Goal: Task Accomplishment & Management: Use online tool/utility

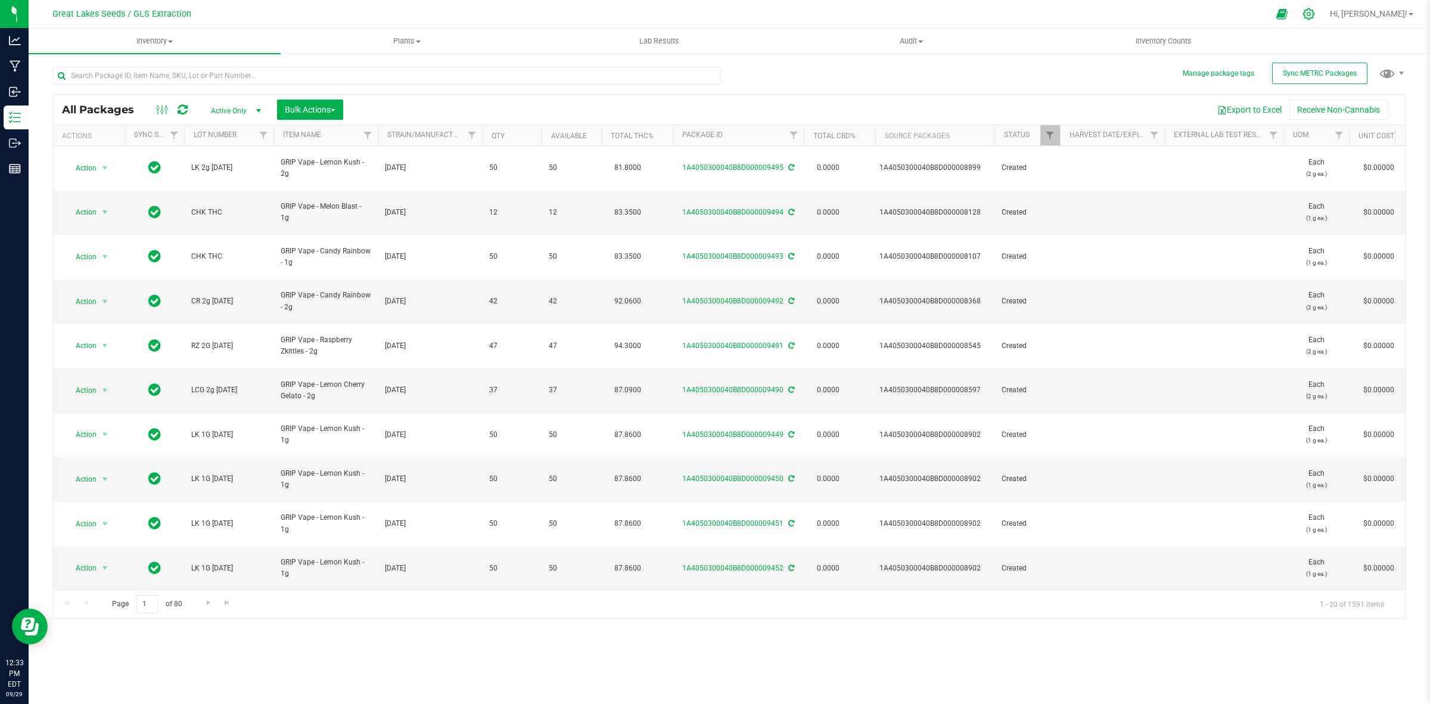
click at [1318, 15] on div at bounding box center [1309, 14] width 17 height 13
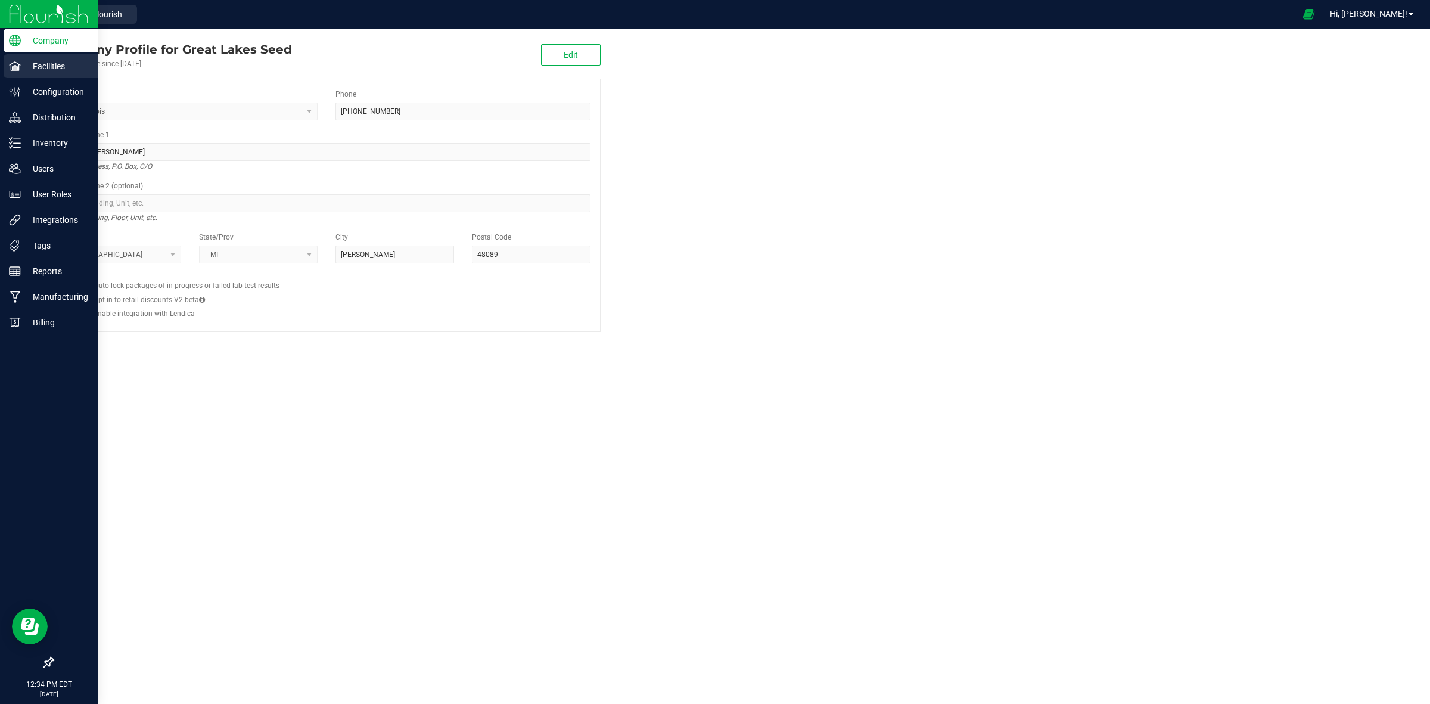
click at [19, 66] on icon at bounding box center [15, 66] width 12 height 12
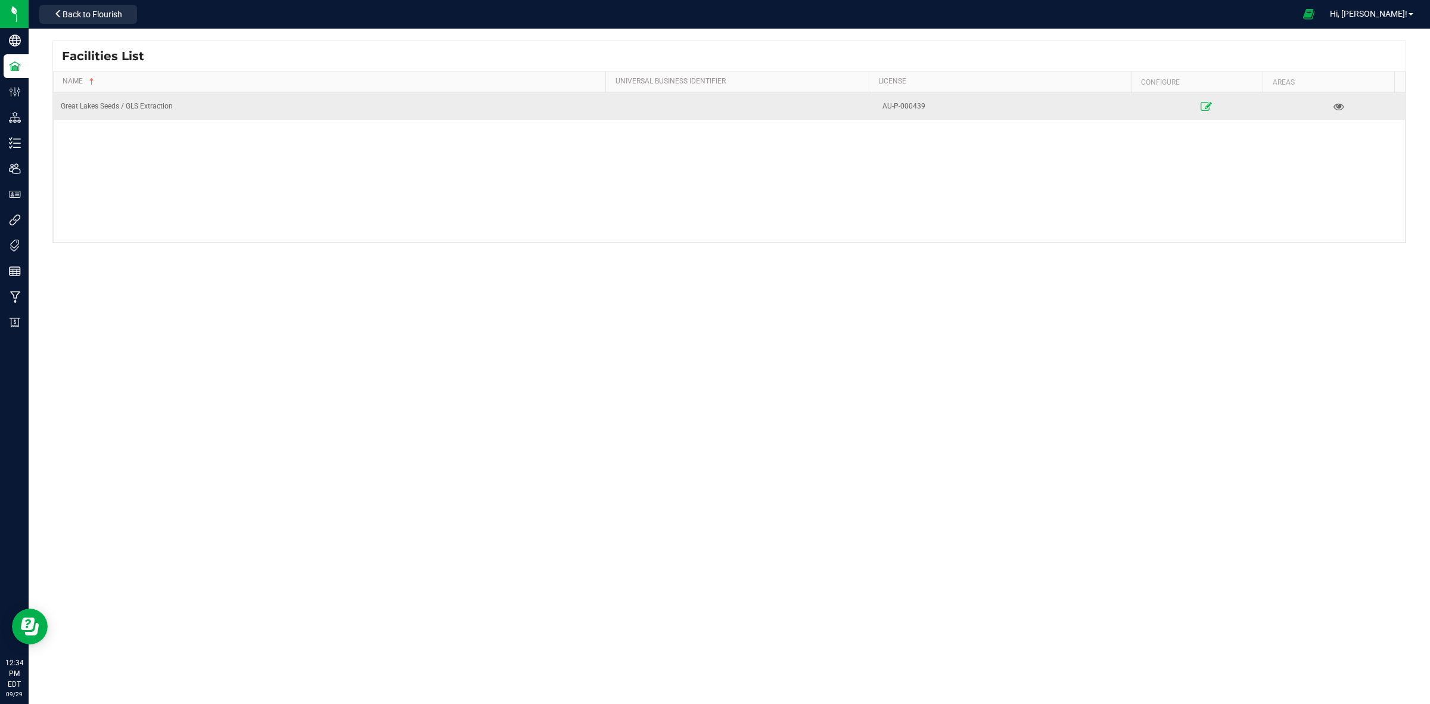
click at [1201, 109] on icon at bounding box center [1206, 106] width 11 height 8
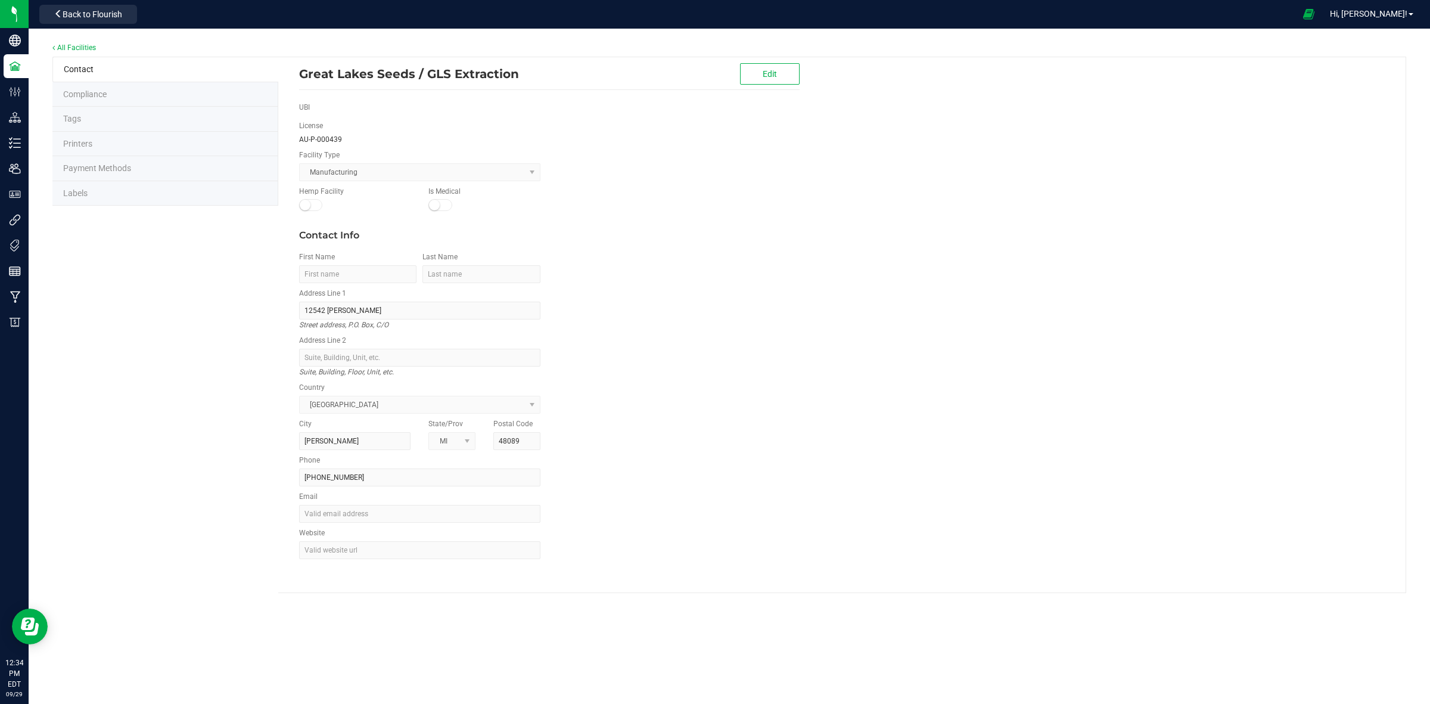
click at [72, 192] on span "Labels" at bounding box center [75, 193] width 24 height 10
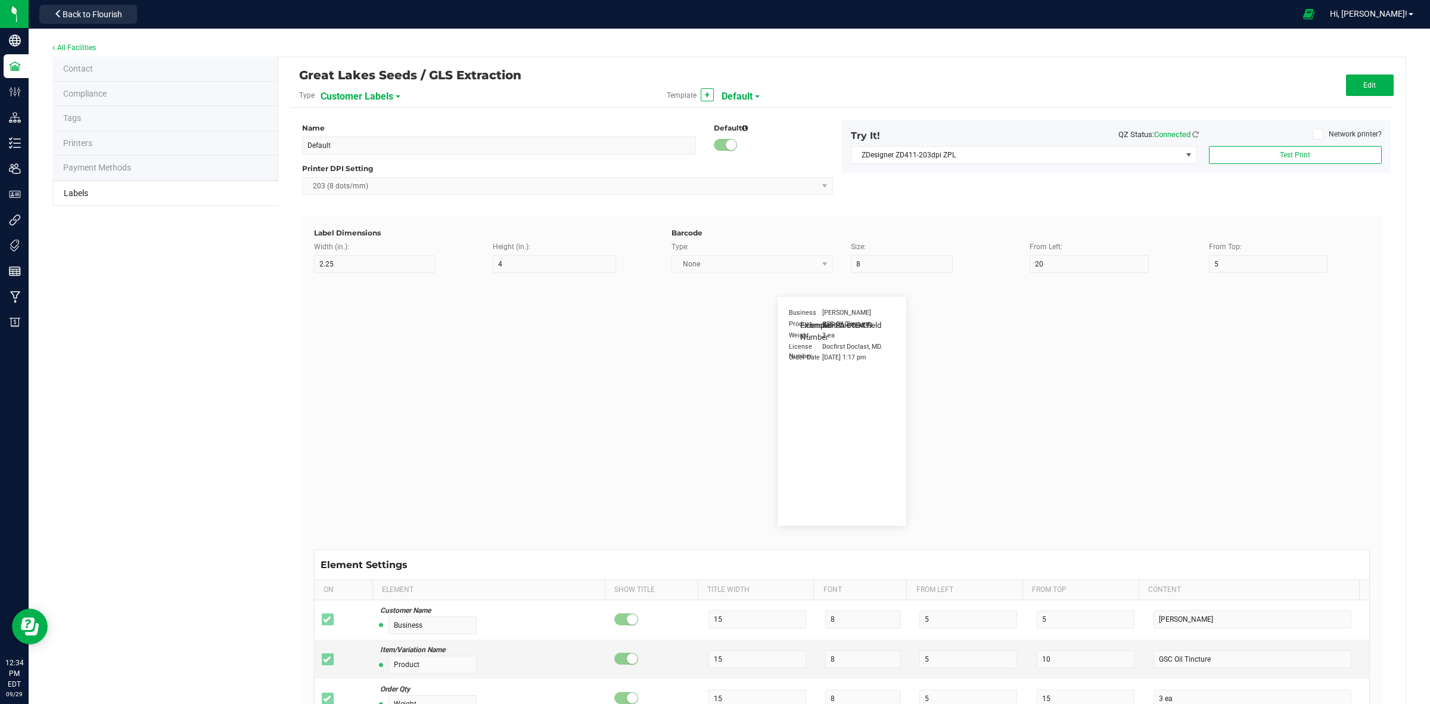
click at [386, 94] on span "Customer Labels" at bounding box center [357, 96] width 73 height 20
click at [341, 167] on span "Package Labels" at bounding box center [350, 165] width 51 height 8
type input "GRIP Big Box RIGHT"
type input "1.25"
type input "15"
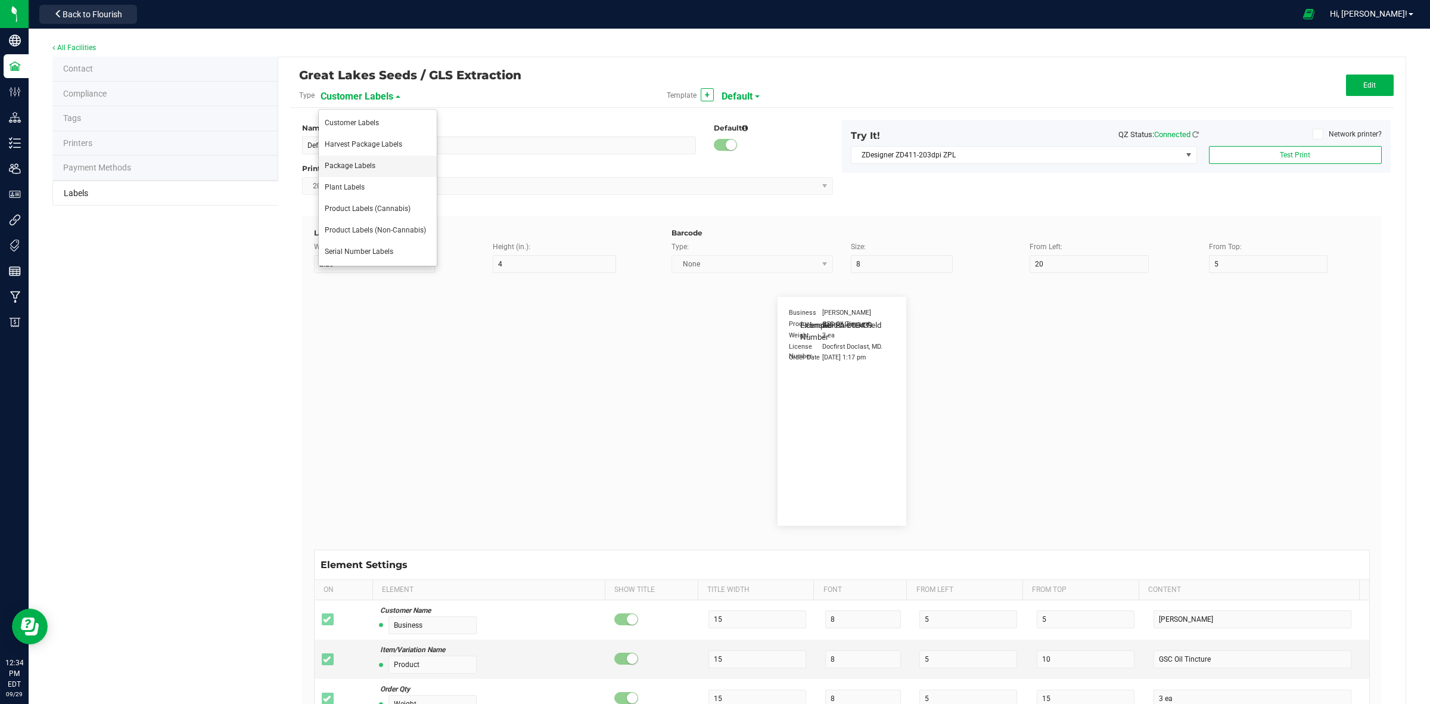
type input "10"
type input "30"
type input "METRC"
type input "14"
type input "11.5"
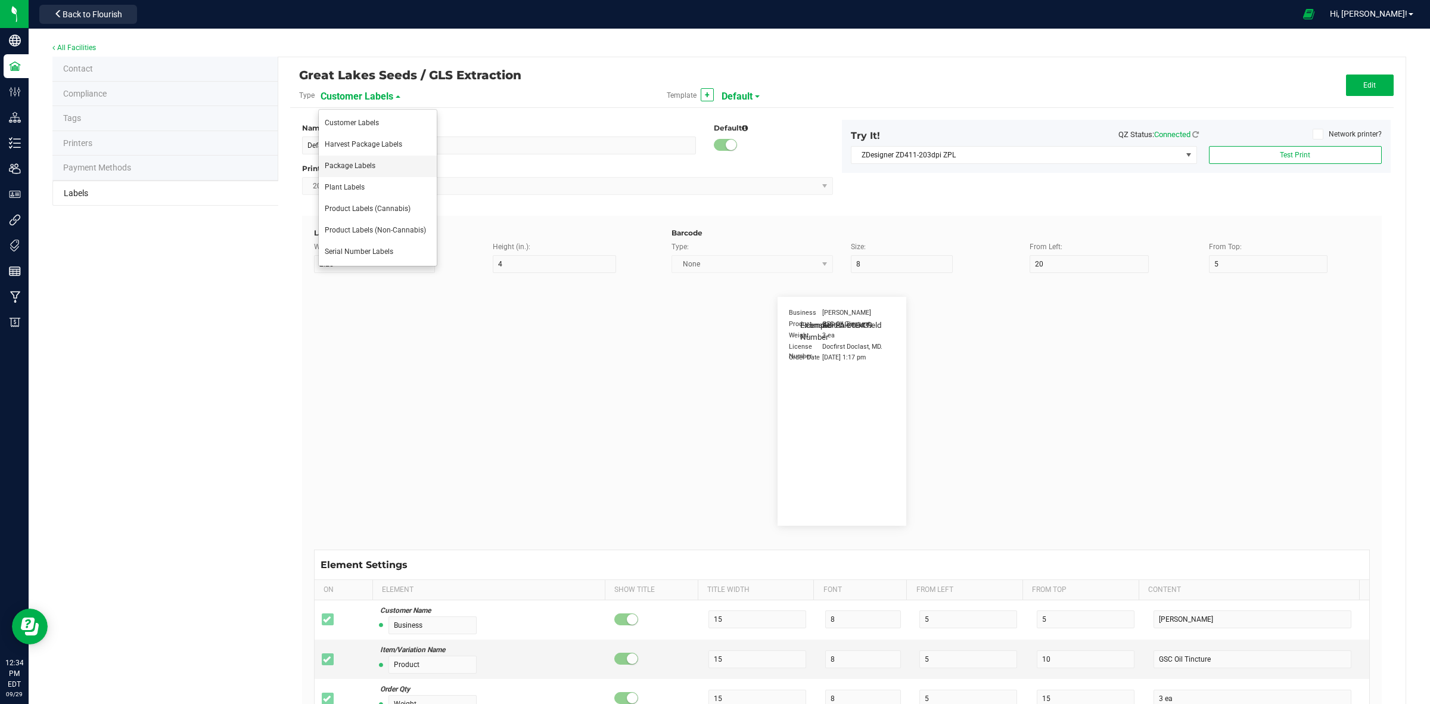
type input "CADMODS-20200420-096"
type input "Size"
type input "25"
type input "10"
type input "14"
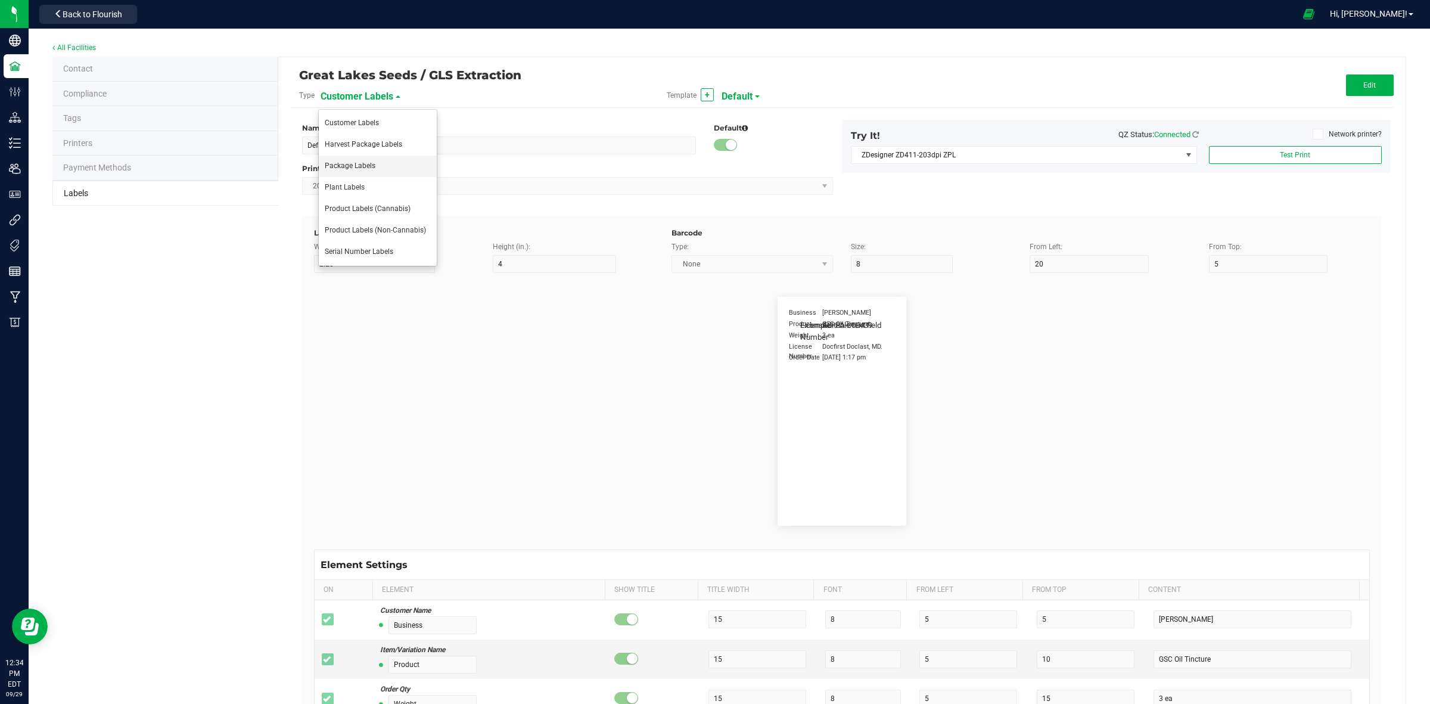
type input "50 each"
type input "GLS"
type input "8"
type input "12"
type input "10"
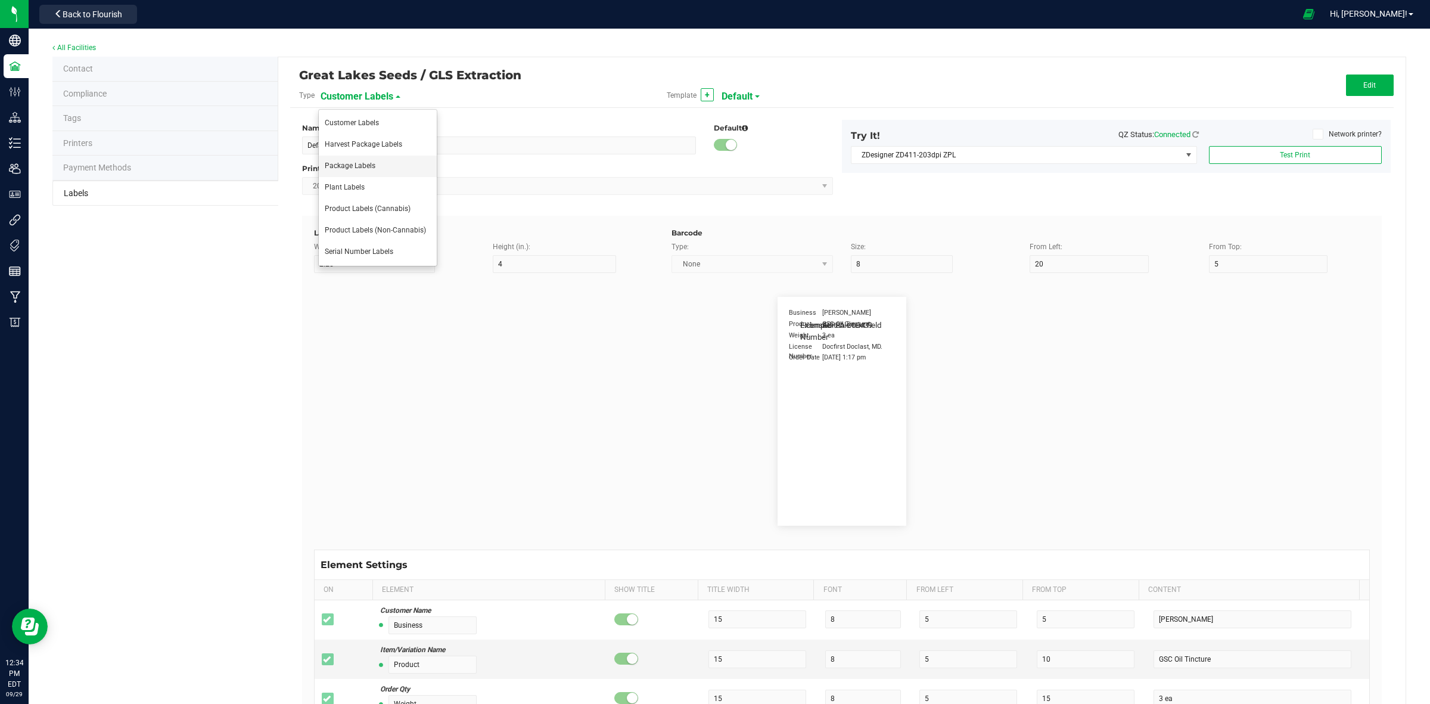
type input "AU-P-000439"
type input "SKU Name"
type input "25"
type input "18"
type input "Gelato Pen"
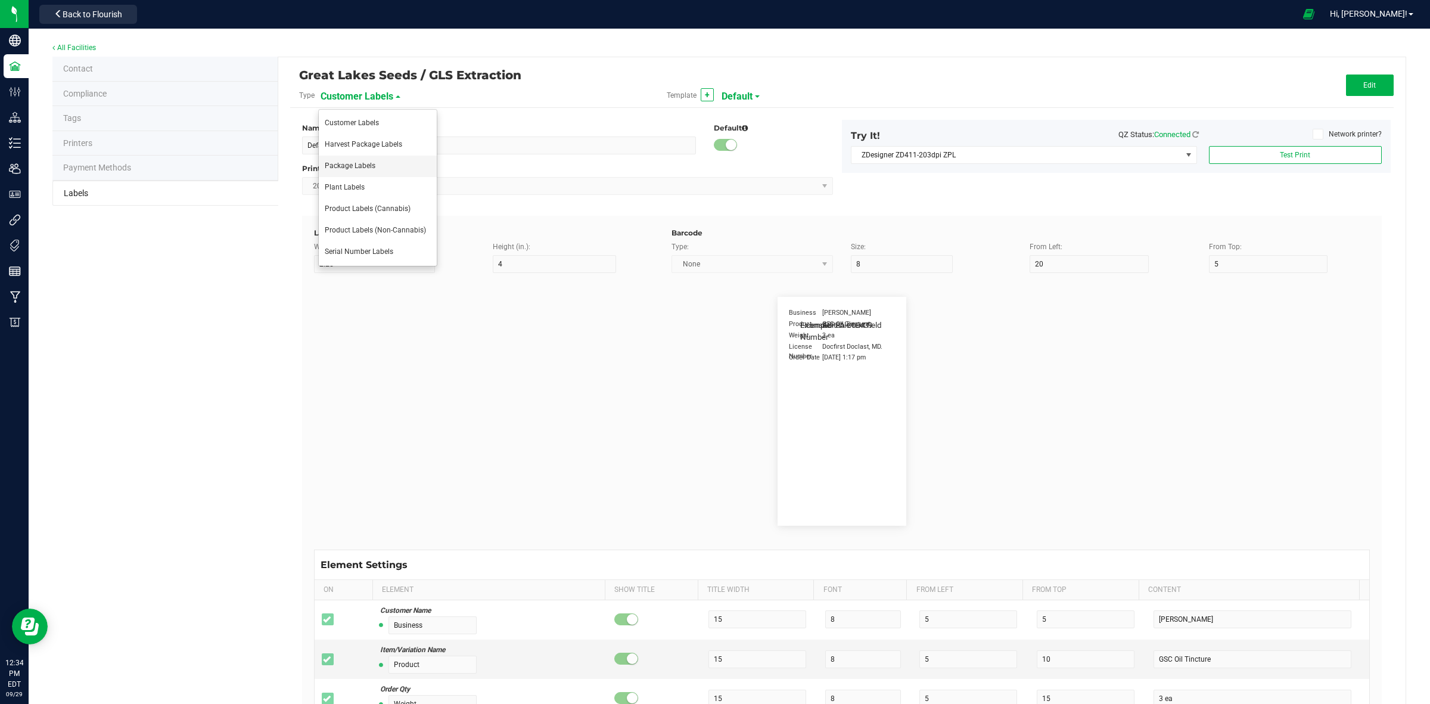
type input "Strain"
type input "25"
type input "10"
type input "15"
type input "Gelato"
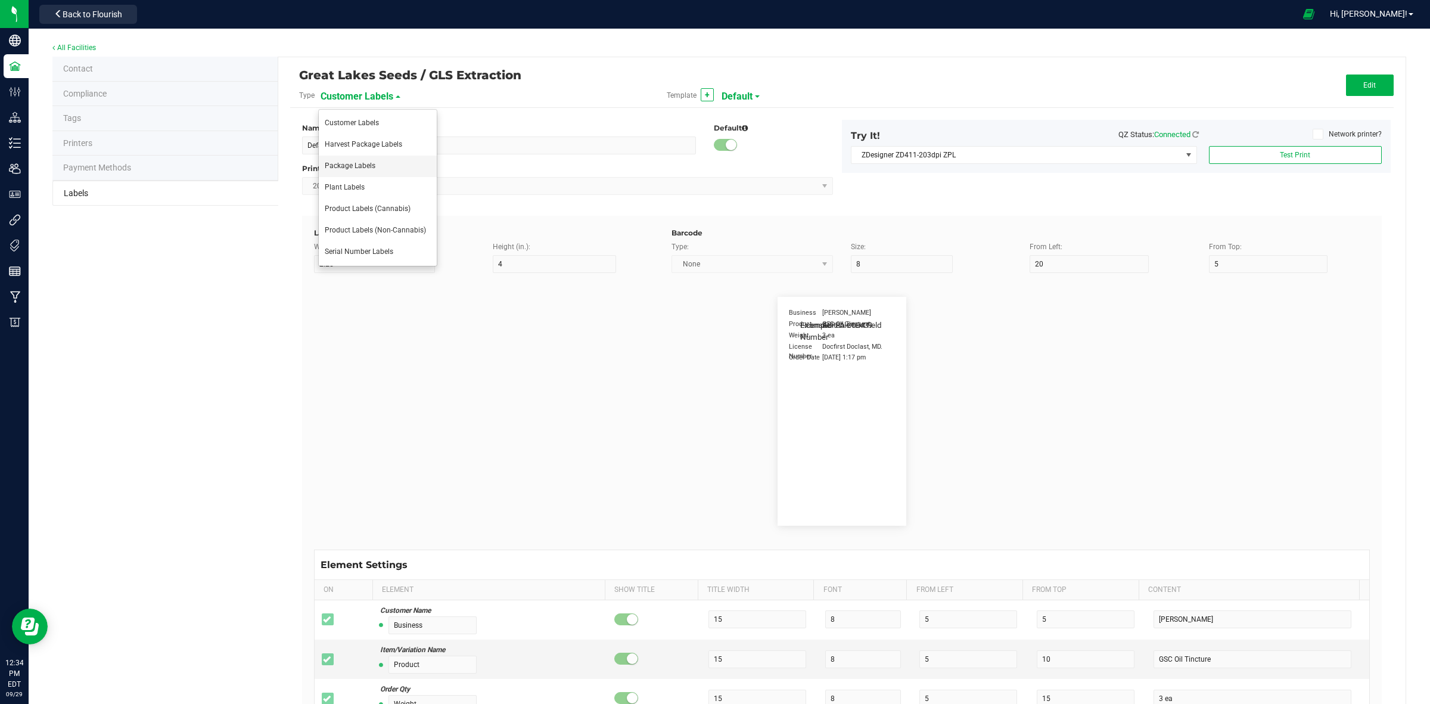
type input "Package Date"
type input "25"
type input "5"
type input "25"
type input "[DATE] 10:14pm"
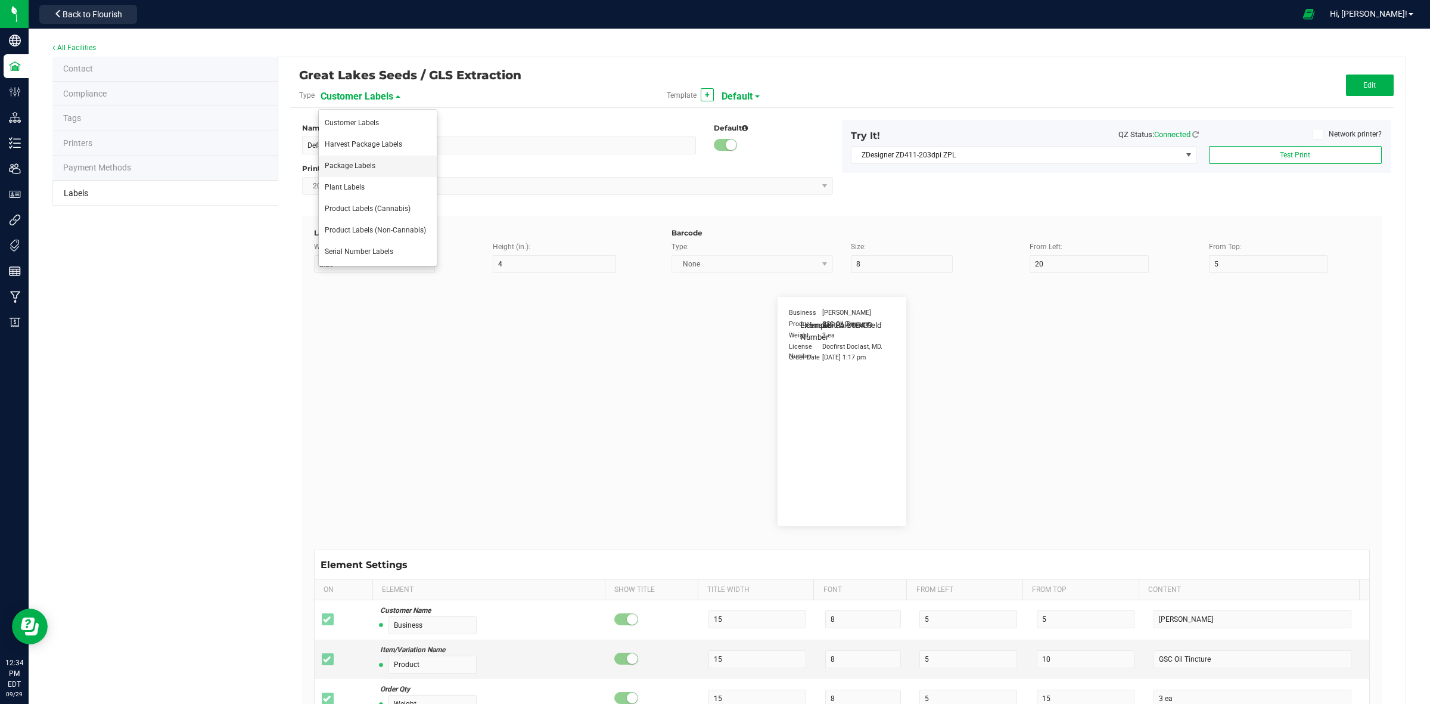
type input "Lot Number"
type input "25"
type input "5"
type input "30"
type input "LOT918234"
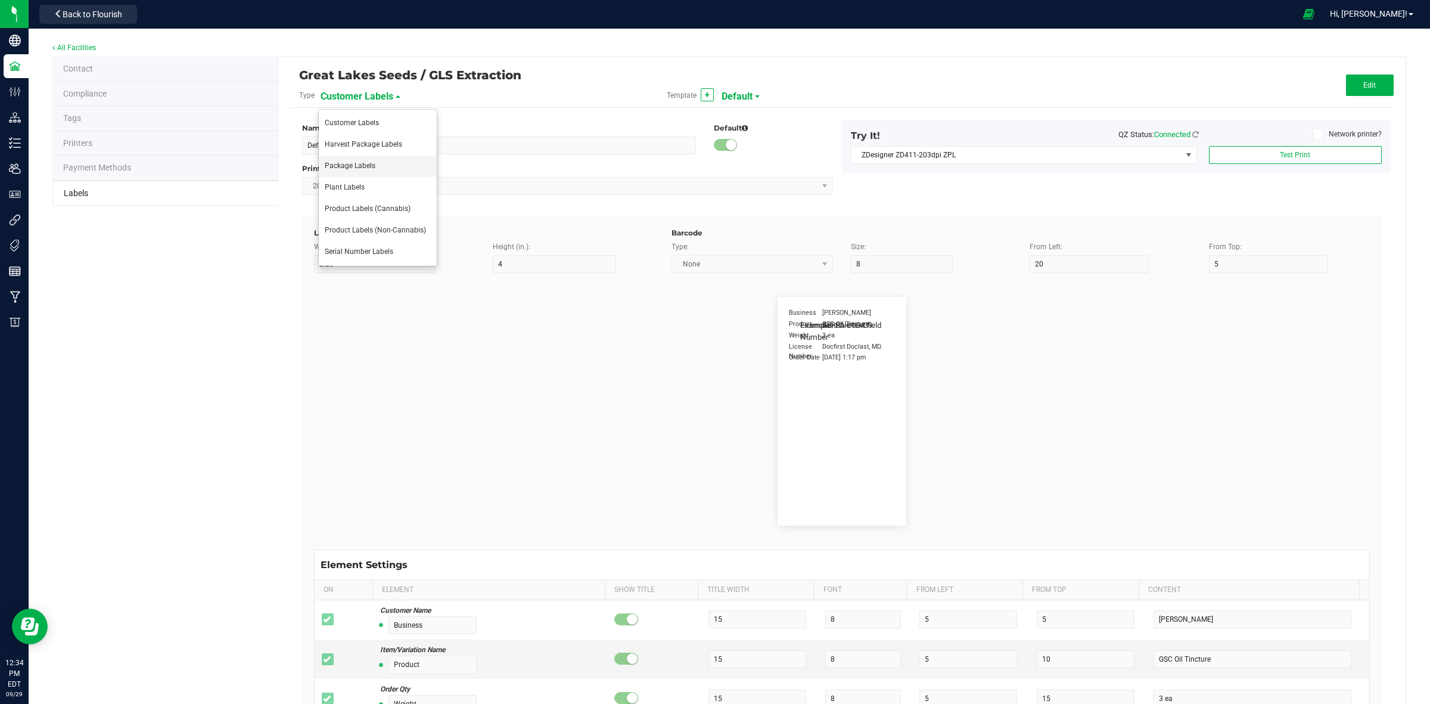
type input "SKU"
type input "25"
type input "10"
type input "30"
type input "42P017"
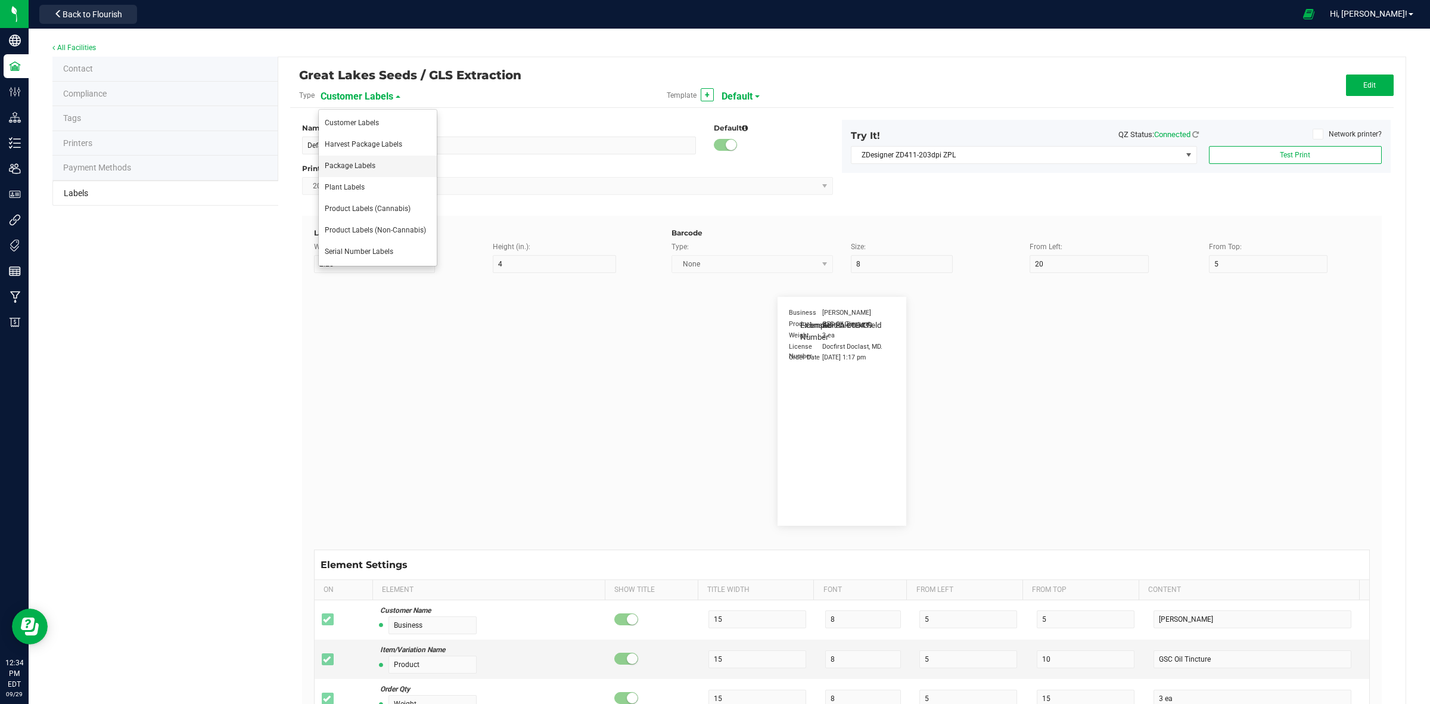
type input "Ref Field 1"
type input "25"
type input "10"
type input "35"
type input "Ref Field 1 Value"
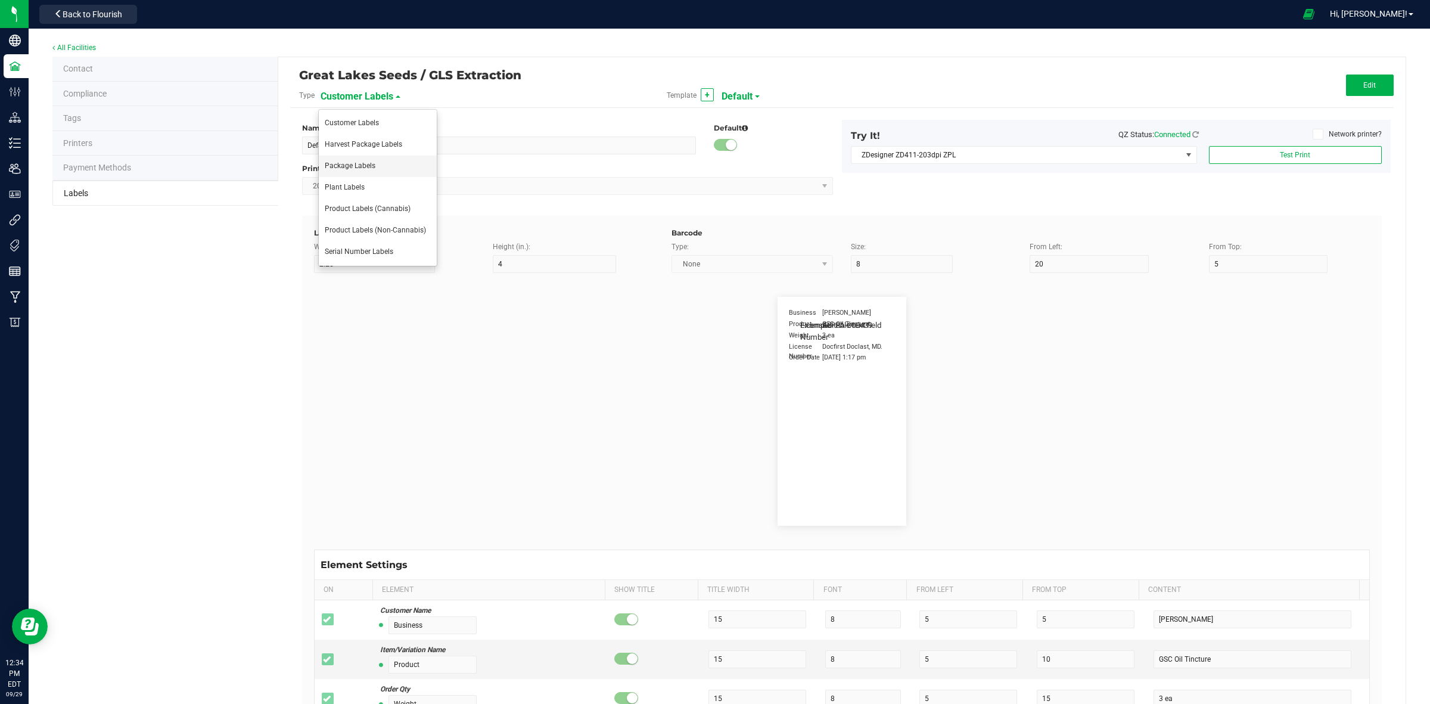
type input "Ref Field 2"
type input "25"
type input "10"
type input "35"
type input "Ref Field 2 Value"
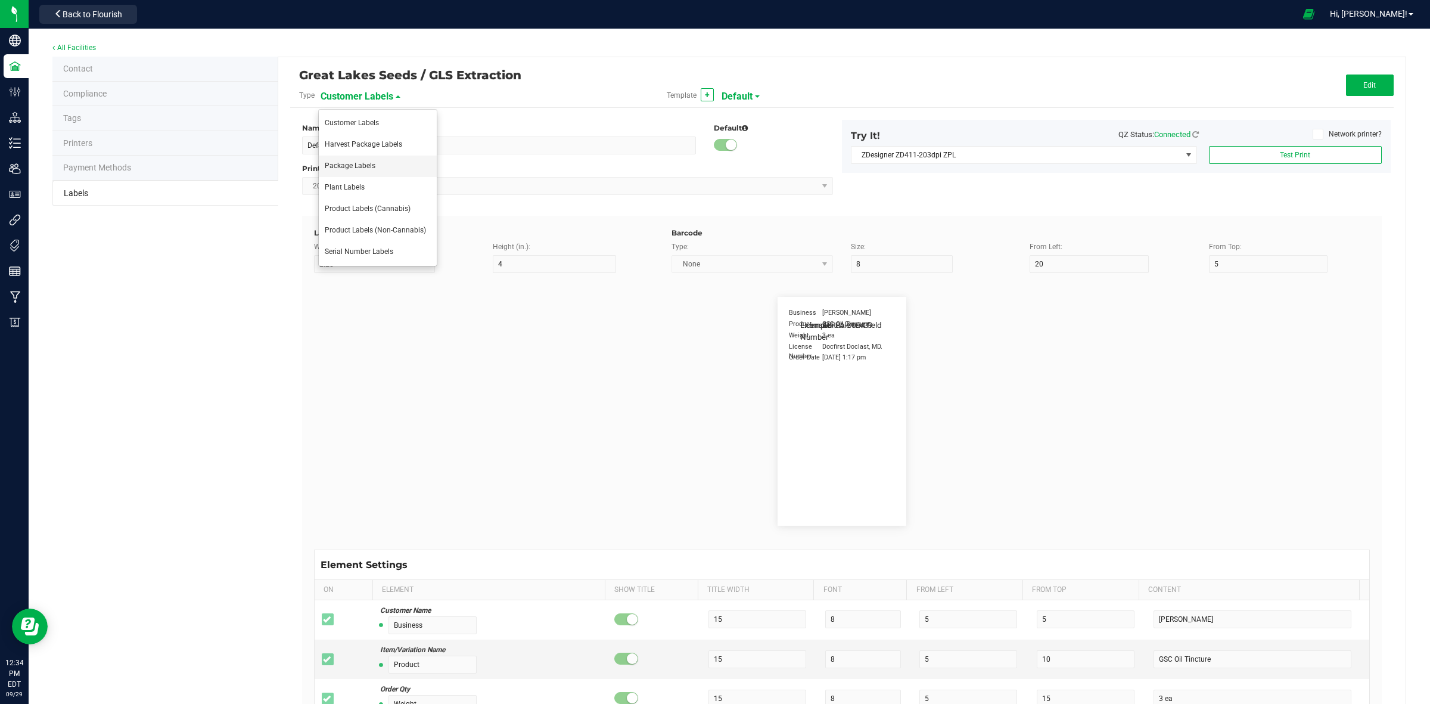
type input "Ref Field 3"
type input "25"
type input "10"
type input "35"
type input "Ref Field 3 Value"
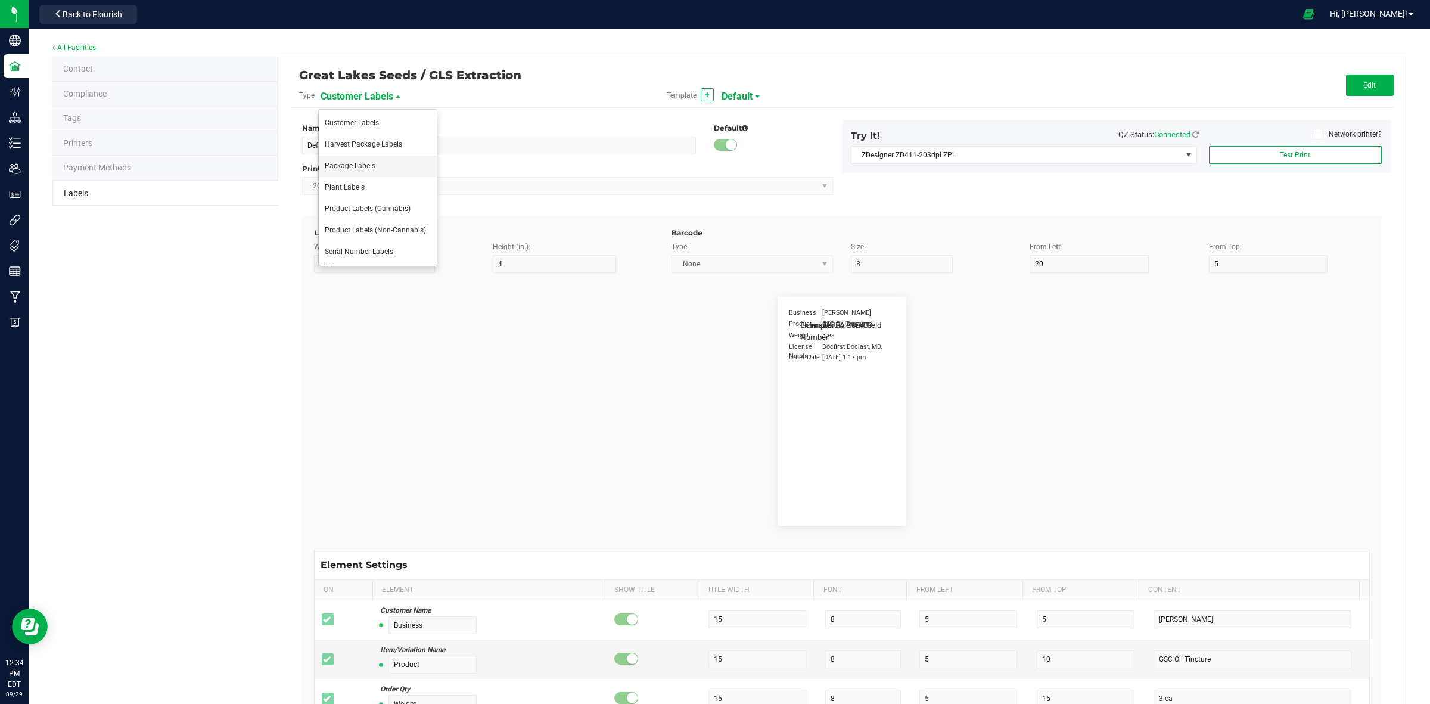
type input "Item Ref Field 1"
type input "25"
type input "10"
type input "35"
type input "Item Ref Field 1 Value"
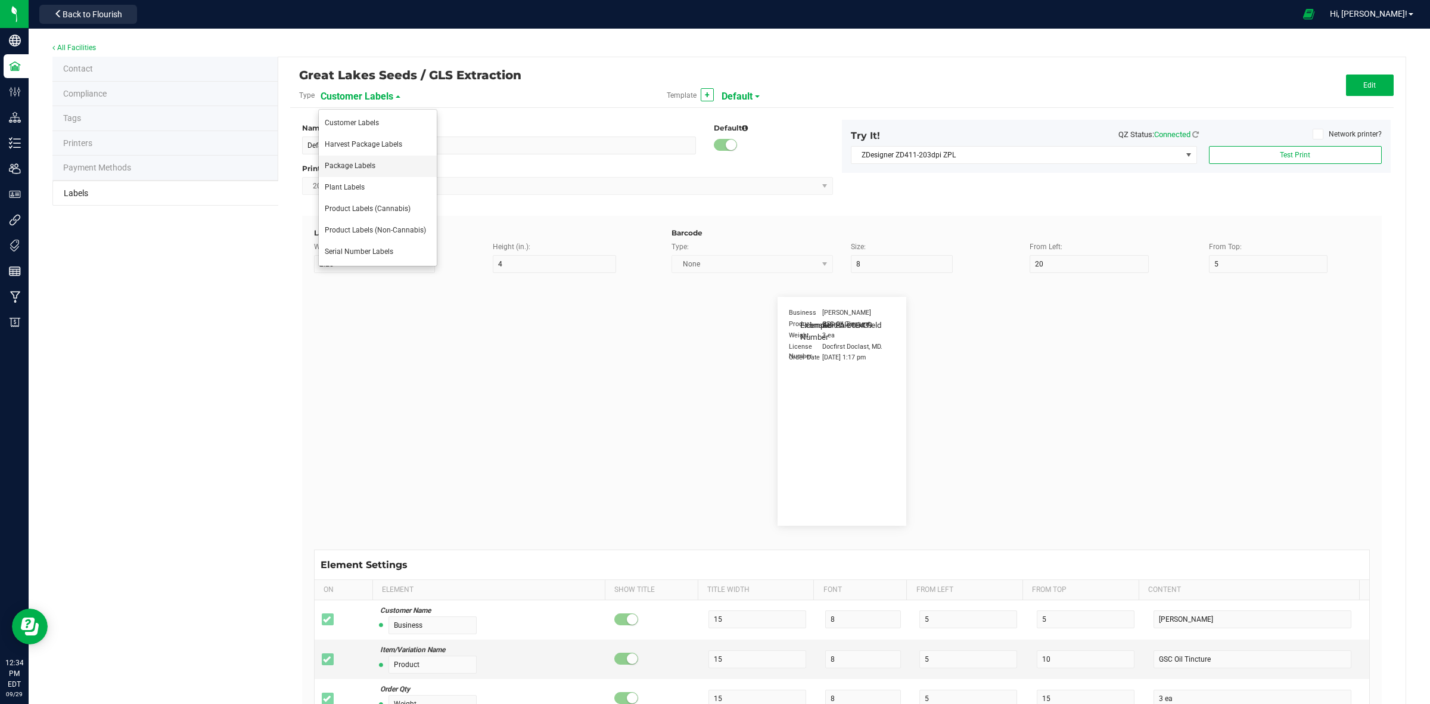
type input "Item Ref Field 2"
type input "25"
type input "10"
type input "35"
type input "Item Ref Field 2 Value"
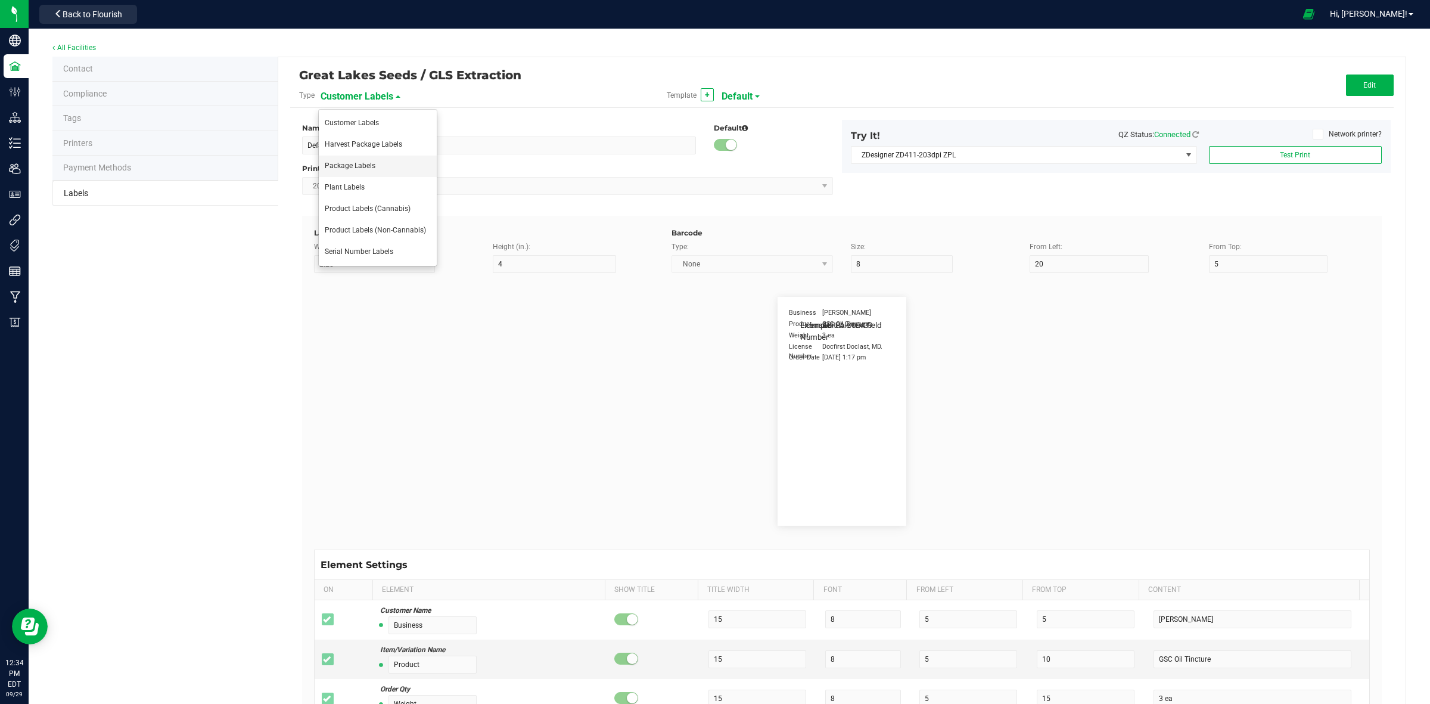
type input "Item Ref Field 3"
type input "25"
type input "10"
type input "35"
type input "Item Ref Field 3 Value"
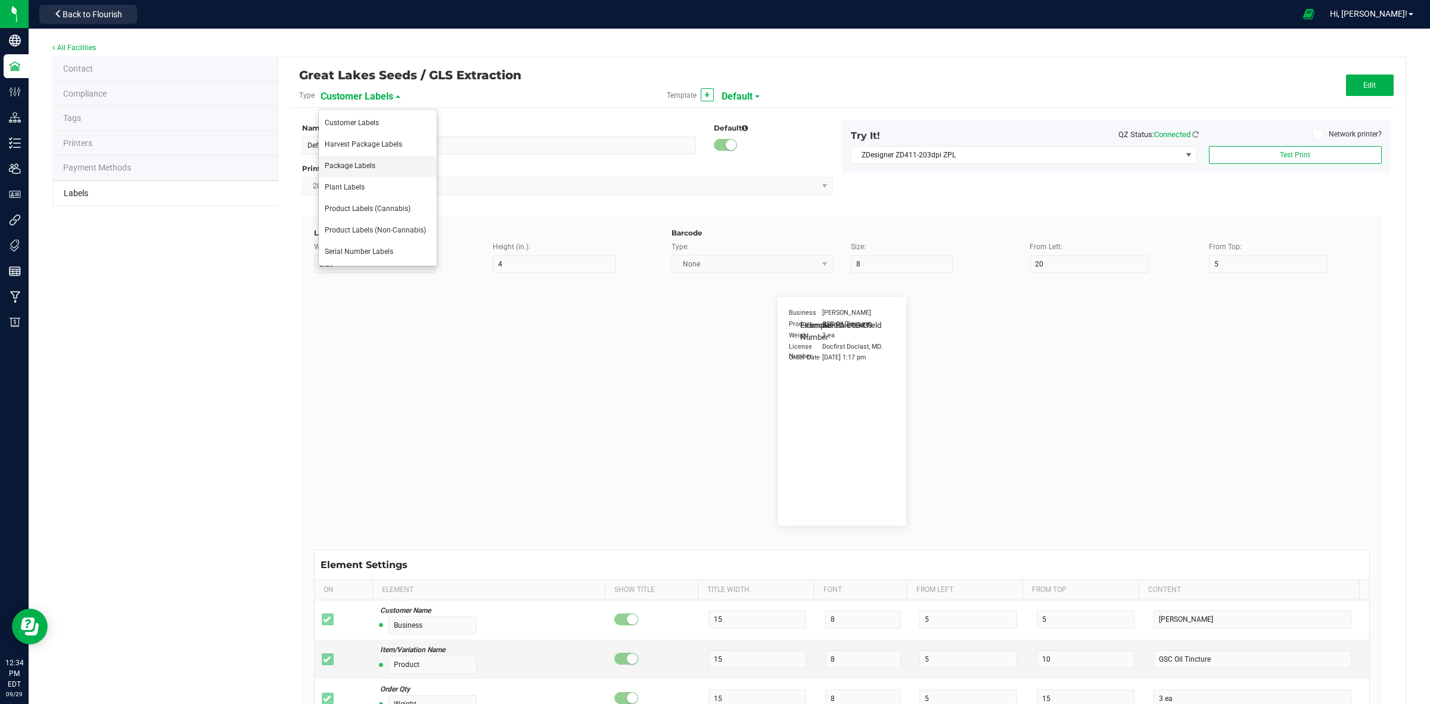
type input "Item Ref Field 4"
type input "25"
type input "10"
type input "35"
type input "Item Ref Field 4 Value"
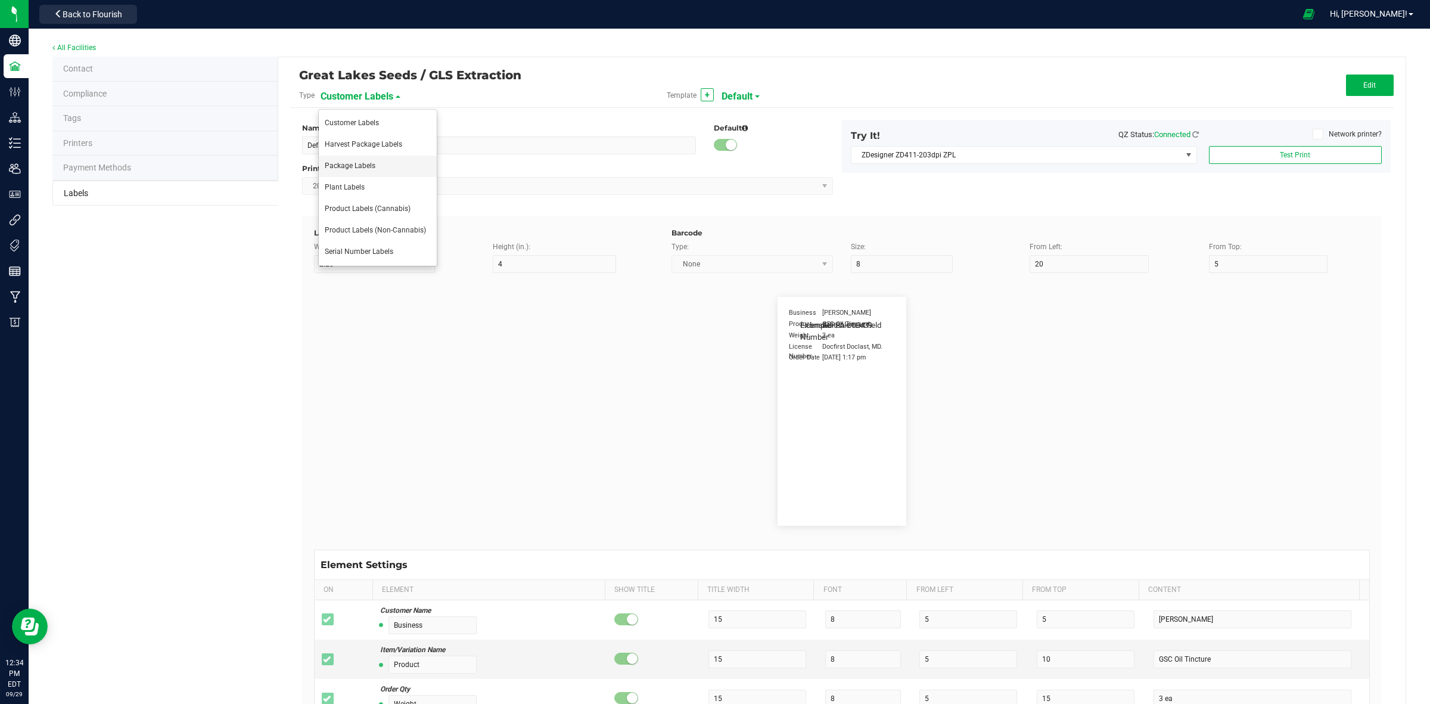
type input "Item Ref Field 5"
type input "25"
type input "10"
type input "35"
type input "Item Ref Field 5 Value"
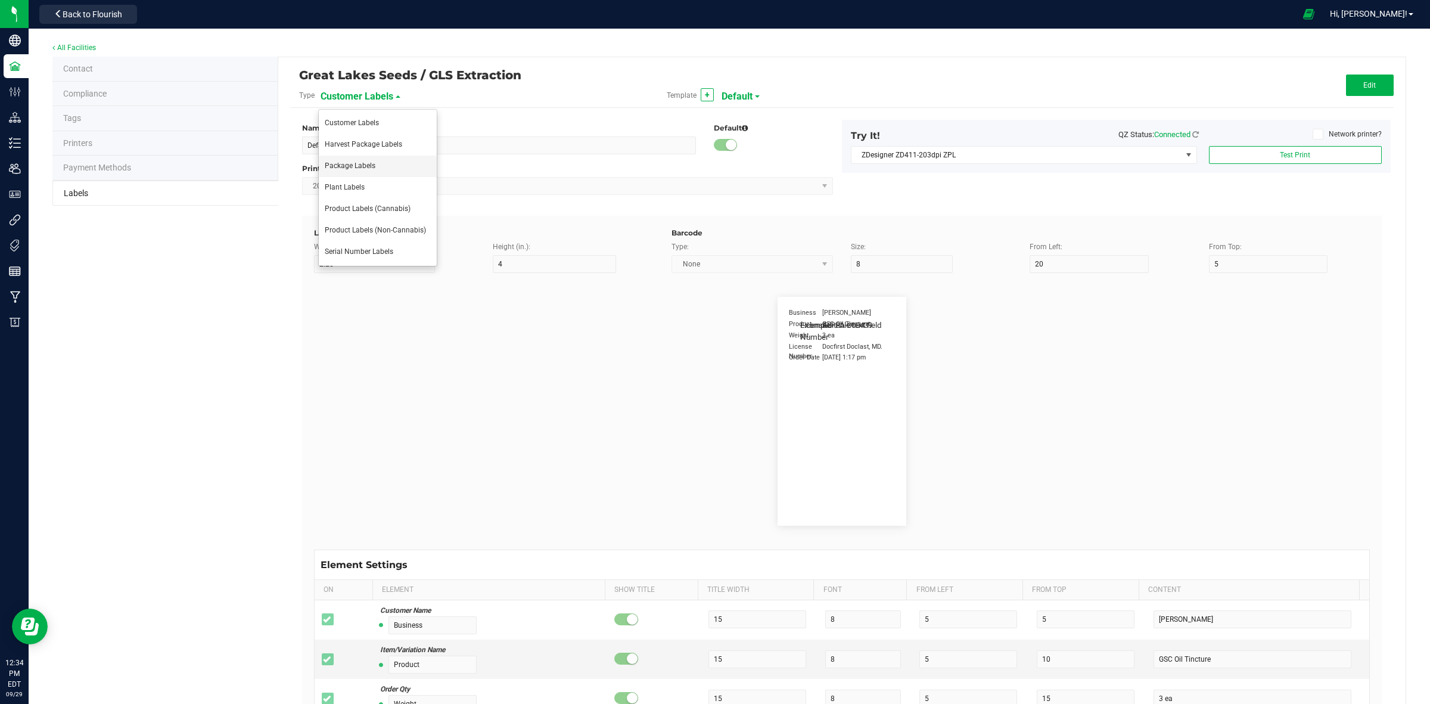
type input "NDC Number"
type input "25"
type input "10"
type input "35"
type input "[PHONE_NUMBER]"
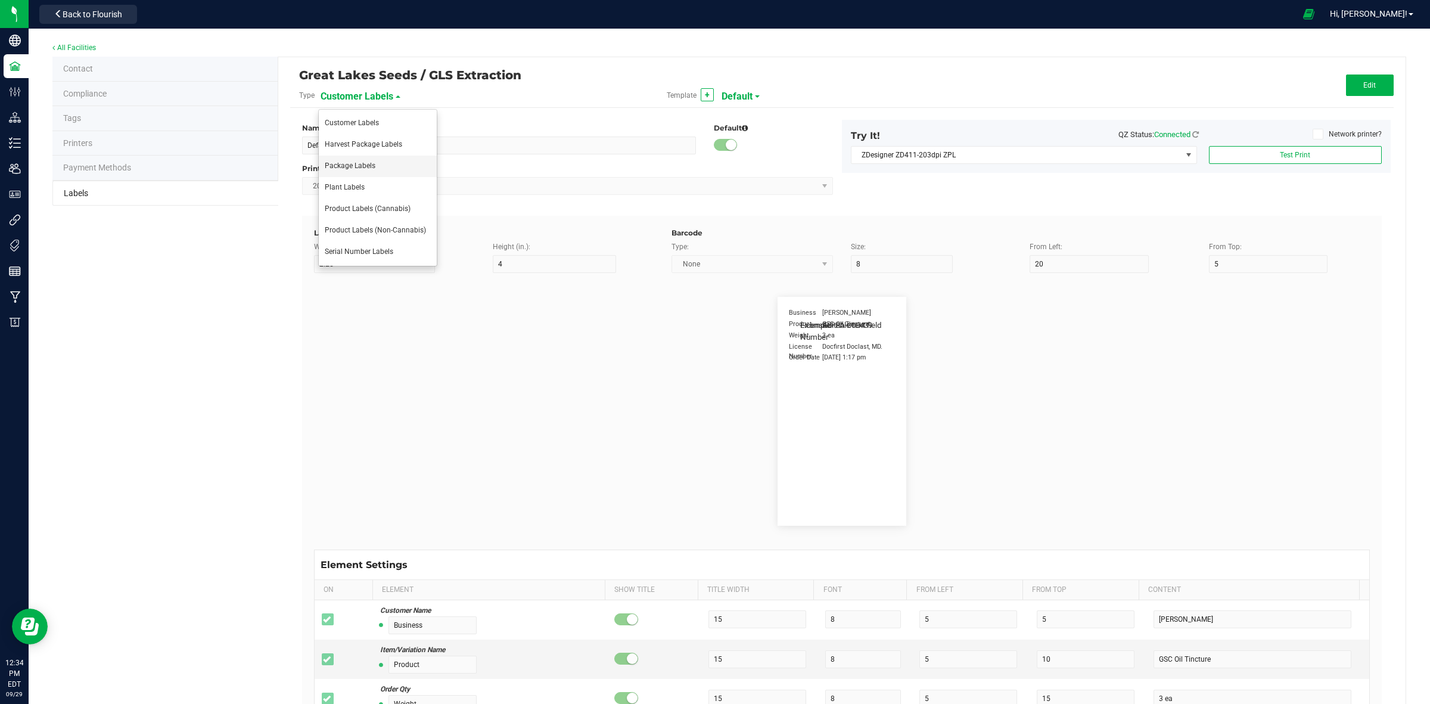
type input "Number of Servings"
type input "25"
type input "10"
type input "35"
type input "4 servings/item"
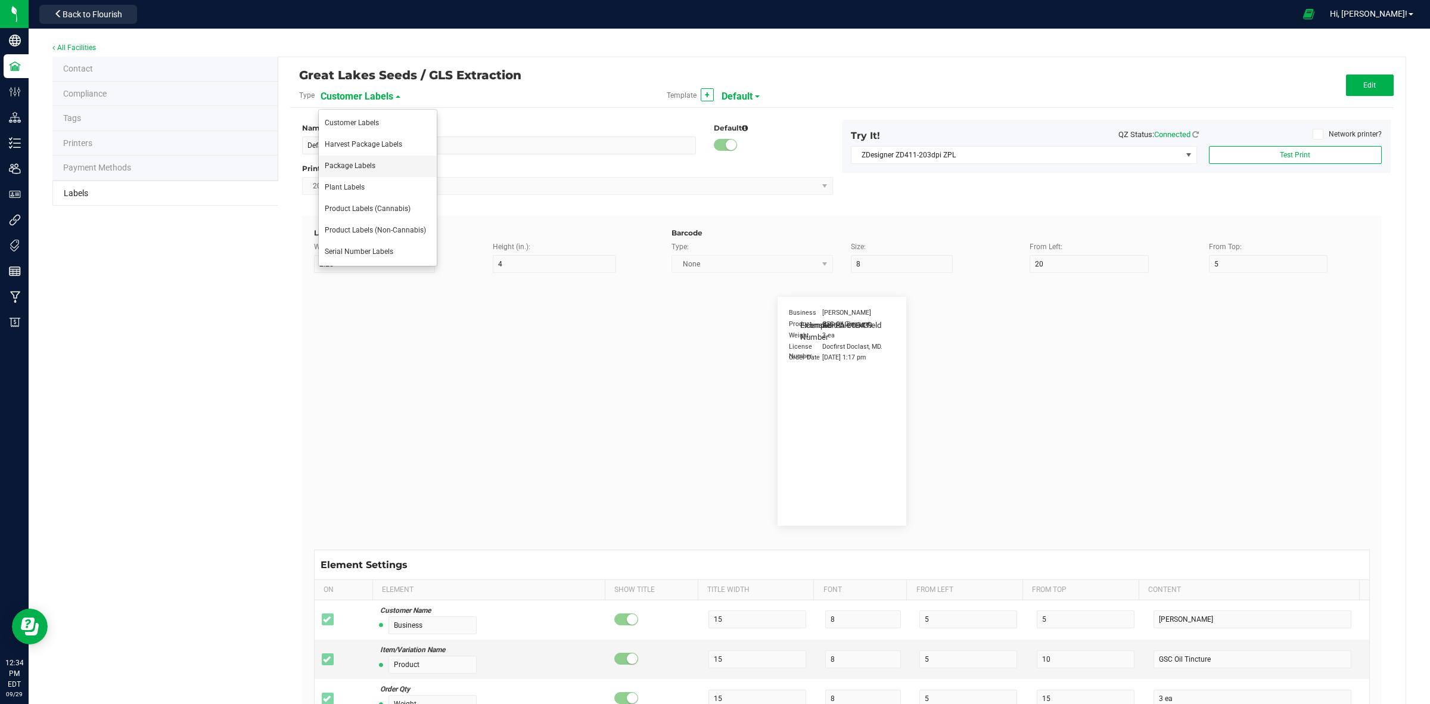
type input "Serving Size"
type input "25"
type input "10"
type input "35"
type input "1 cup"
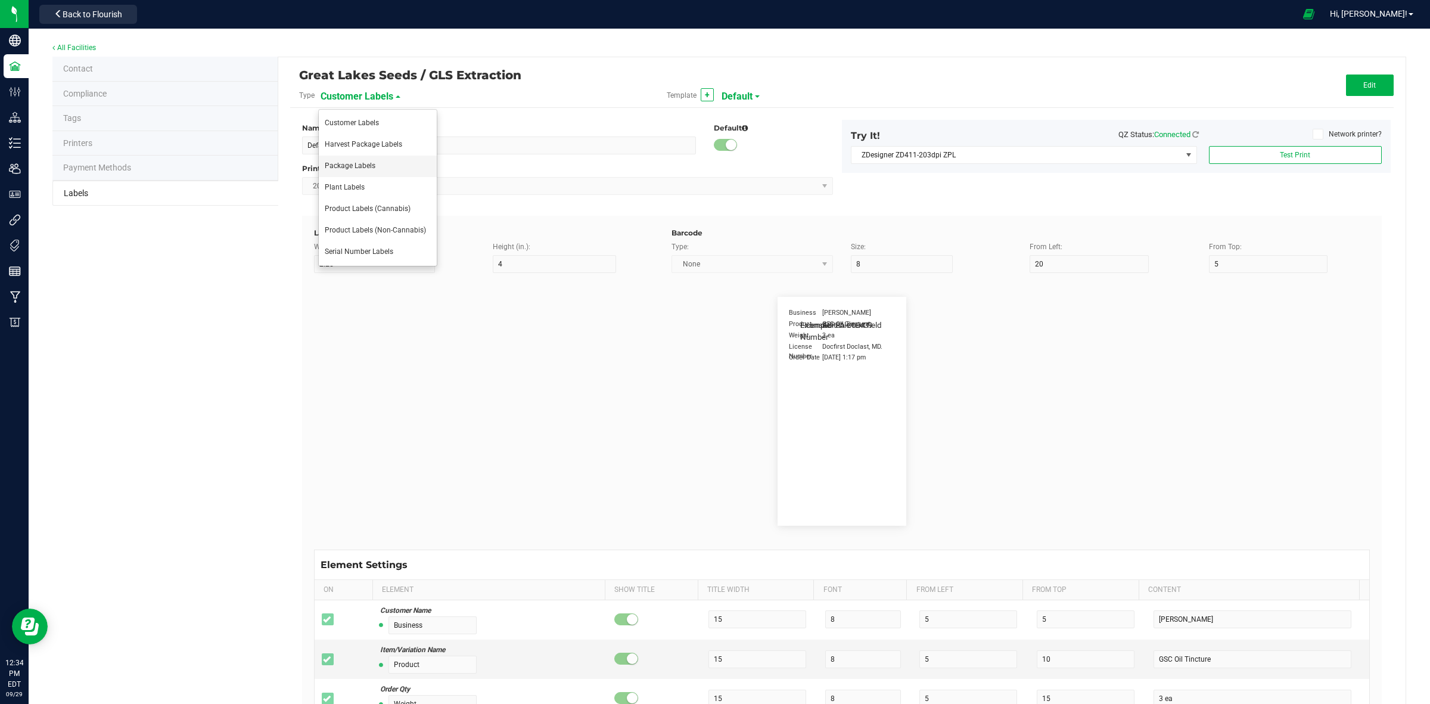
type input "Serving Size (Grams)"
type input "25"
type input "10"
type input "35"
type input "4 g"
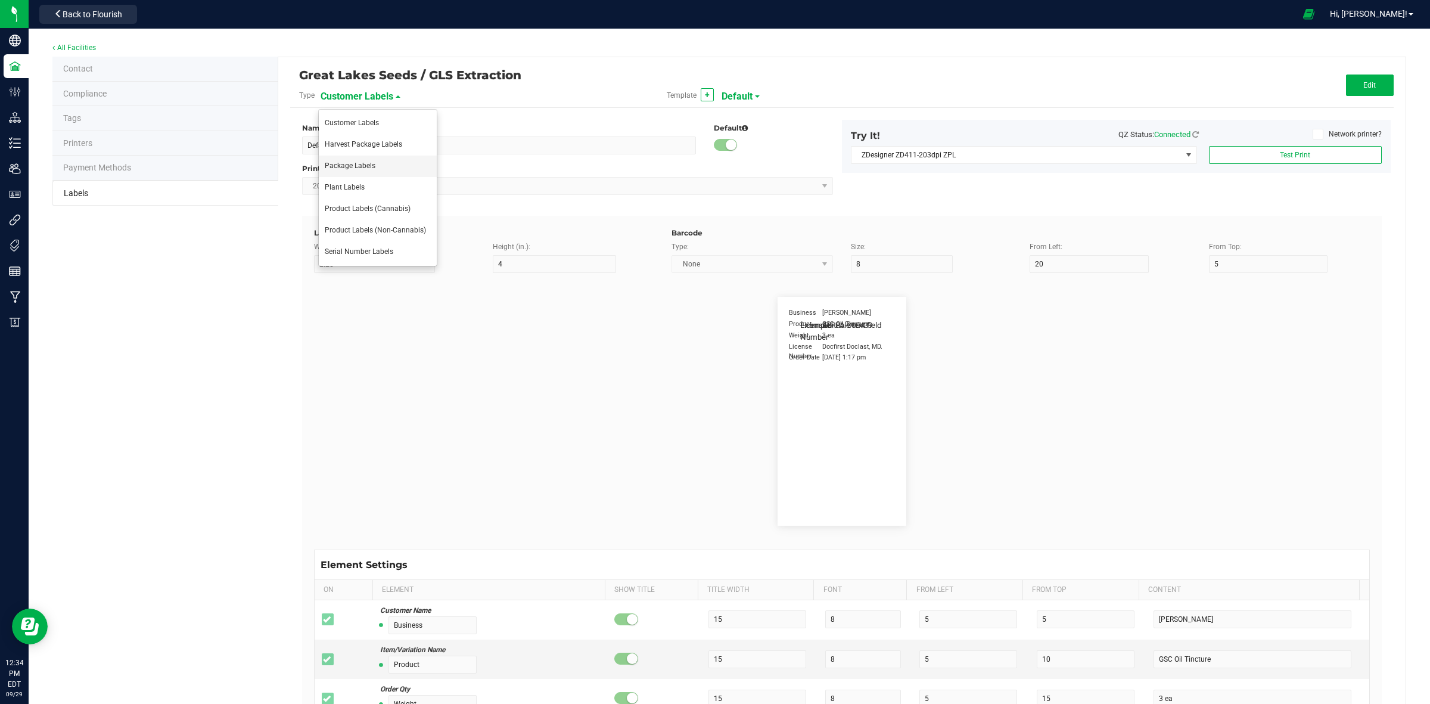
type input "Doses Per Unit"
type input "25"
type input "10"
type input "35"
type input "20"
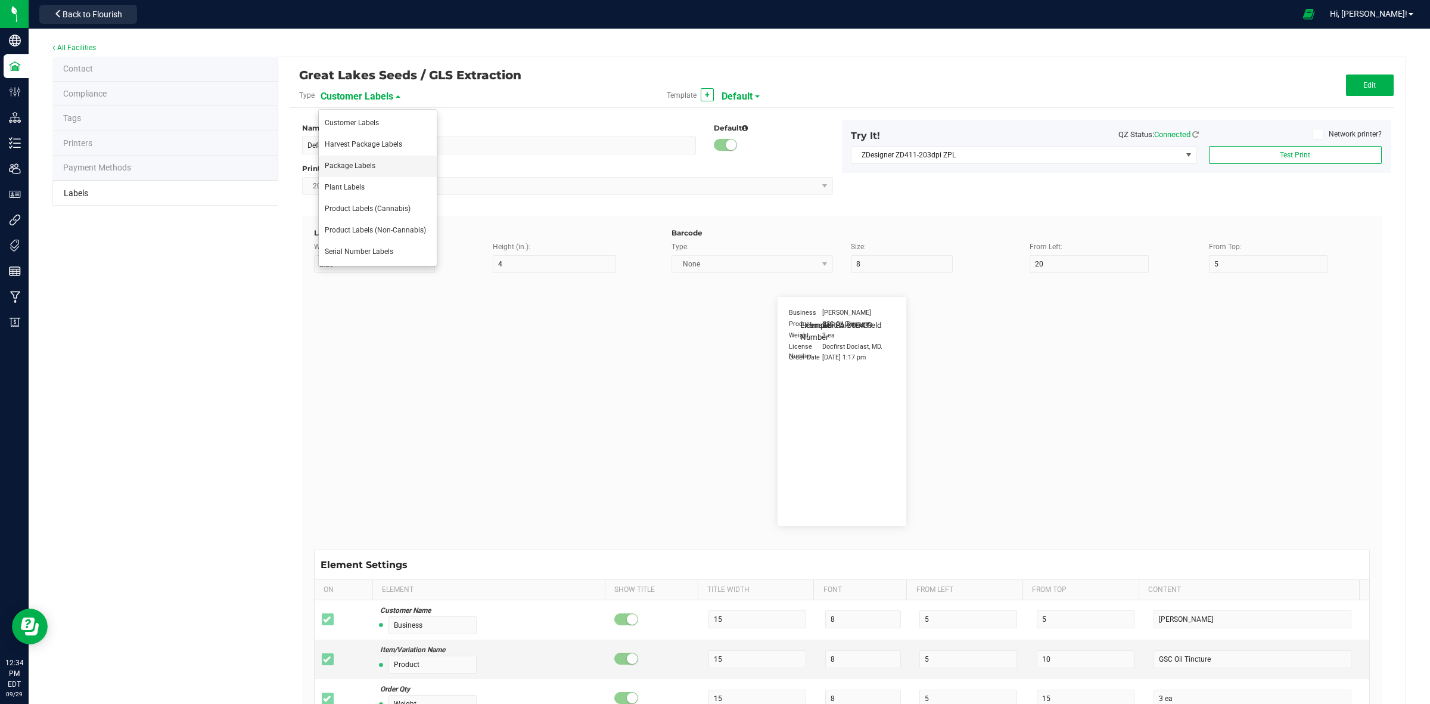
type input "Item Ingredients"
type input "25"
type input "10"
type input "35"
type input "Ingredient one, ingredient two"
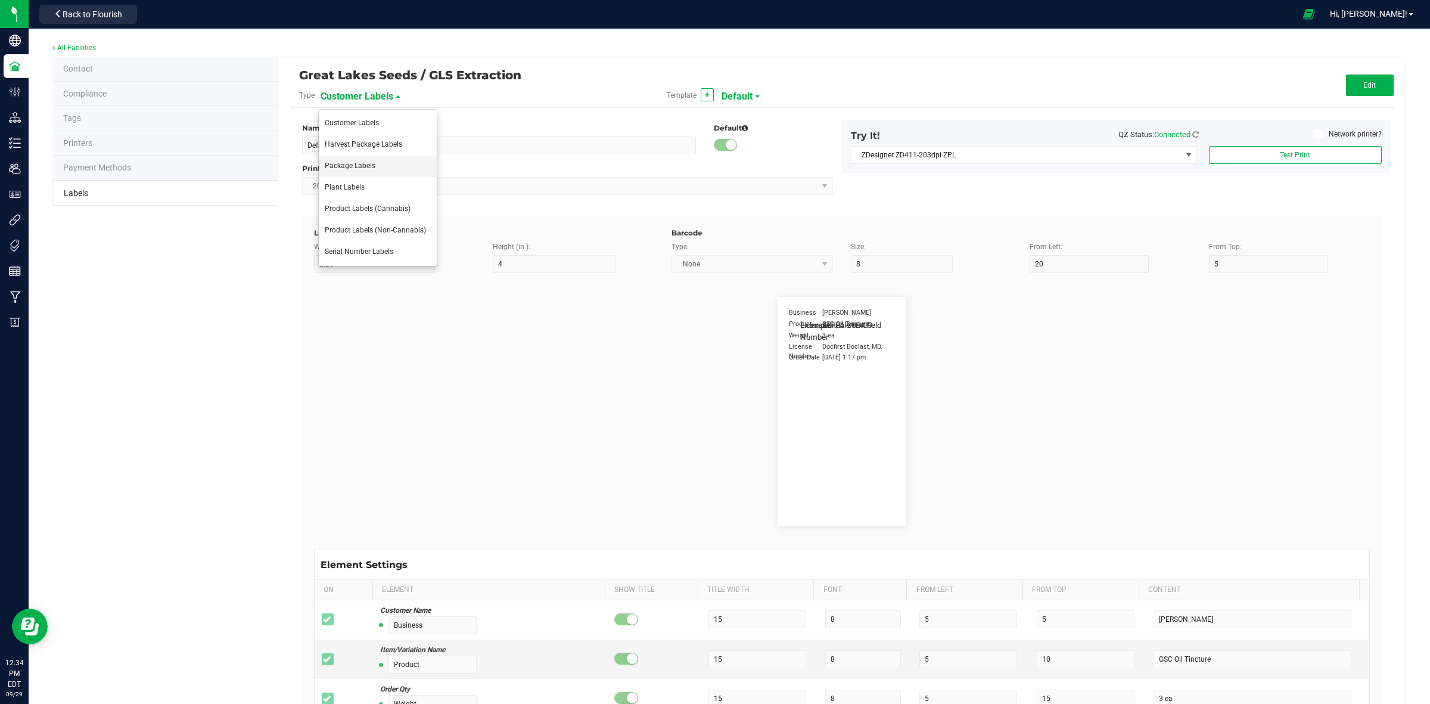
type input "METRC Item Ingredients"
type input "25"
type input "10"
type input "35"
type input "Ingredient one, ingredient two"
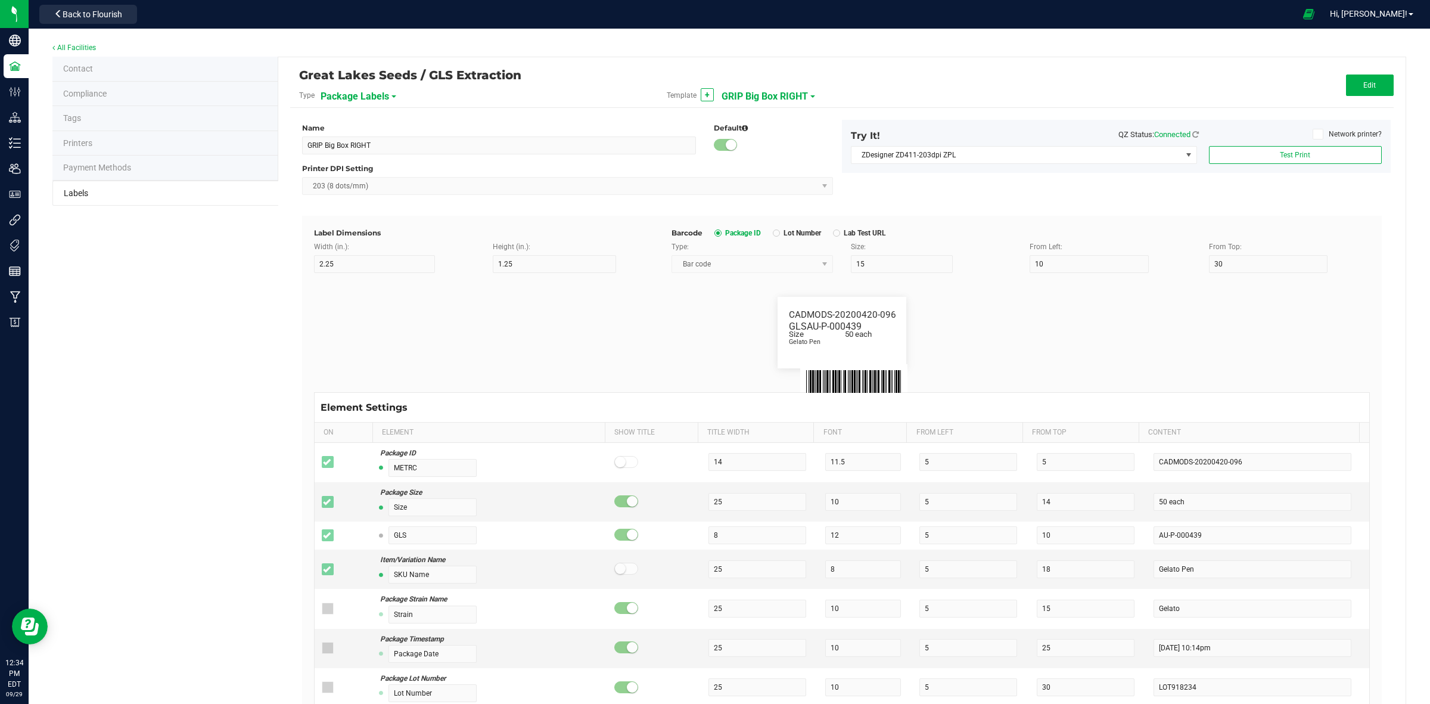
click at [798, 95] on span "GRIP Big Box RIGHT" at bounding box center [765, 96] width 86 height 20
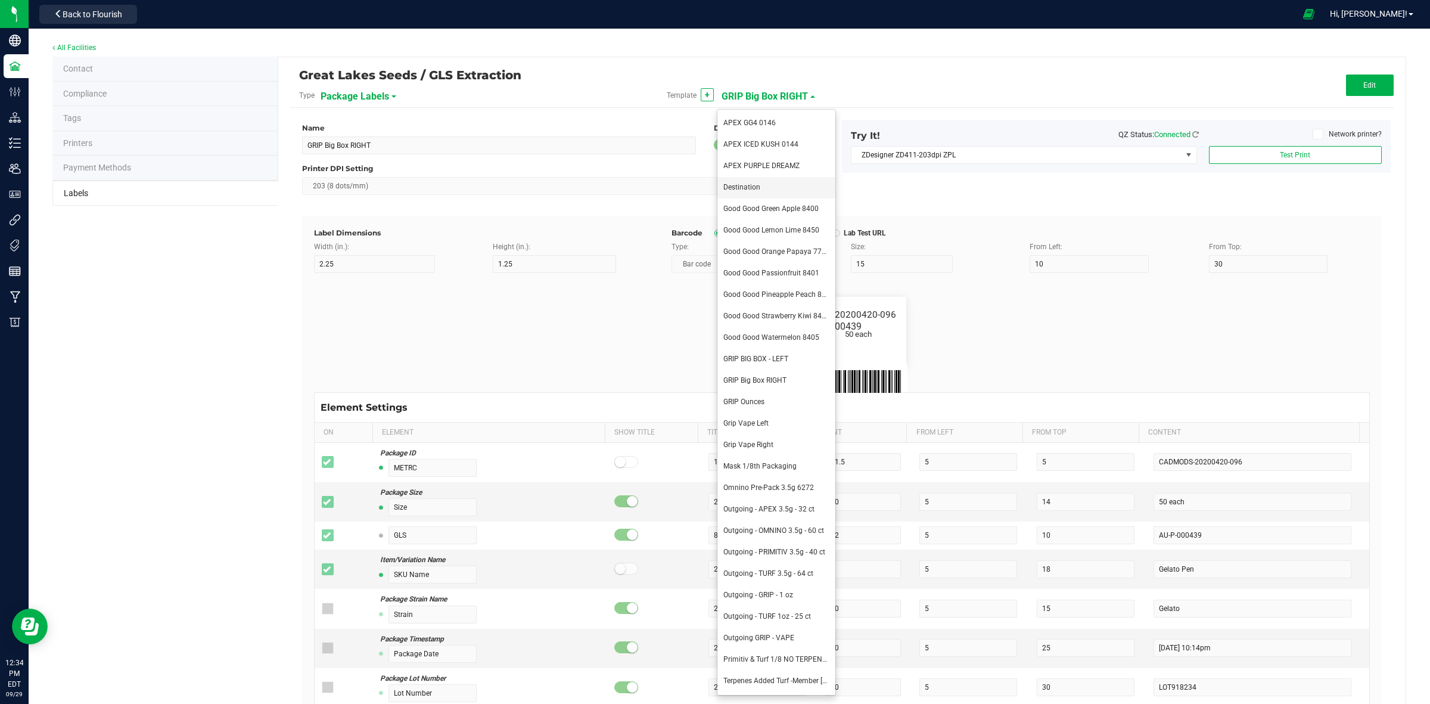
click at [752, 192] on li "Destination" at bounding box center [776, 187] width 118 height 21
type input "Destination"
type input "1.5"
type input "0.5"
type input "8"
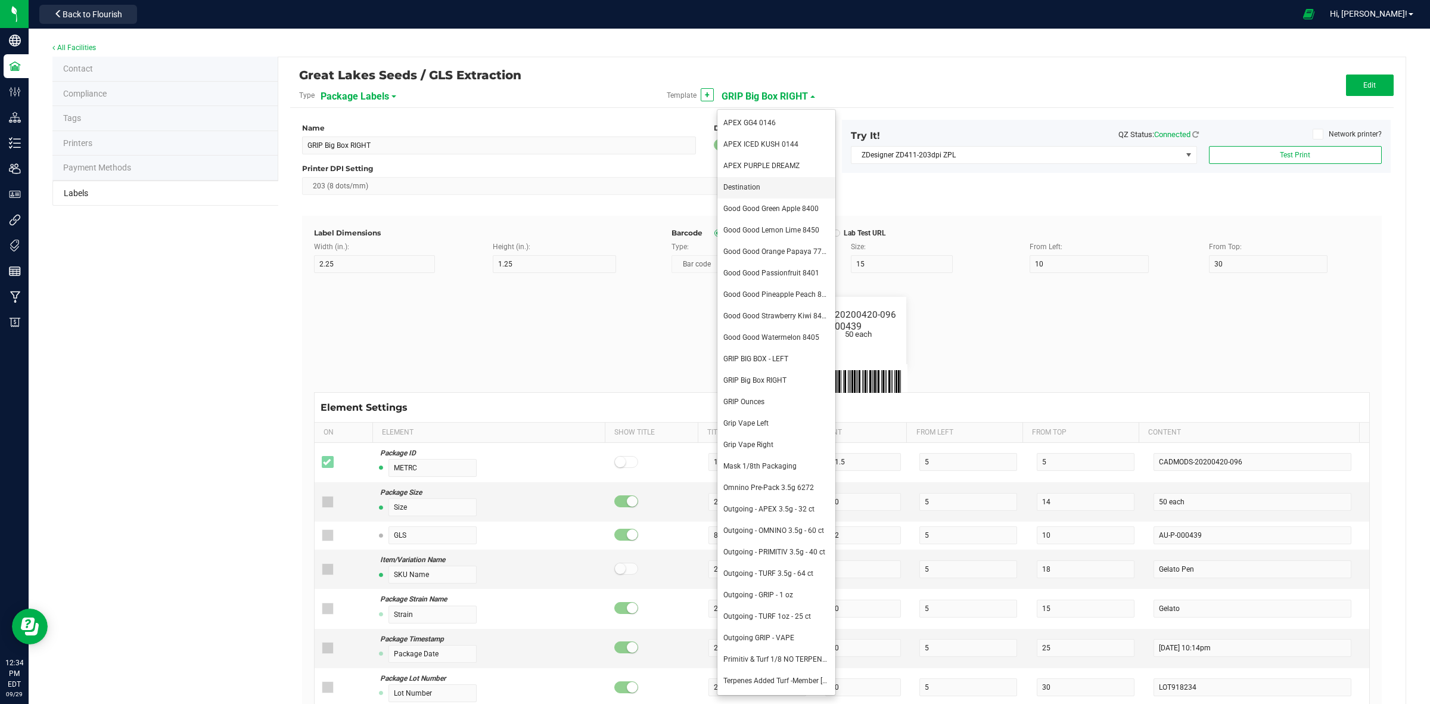
type input "36"
type input "43.5"
type input "Example"
type input "10"
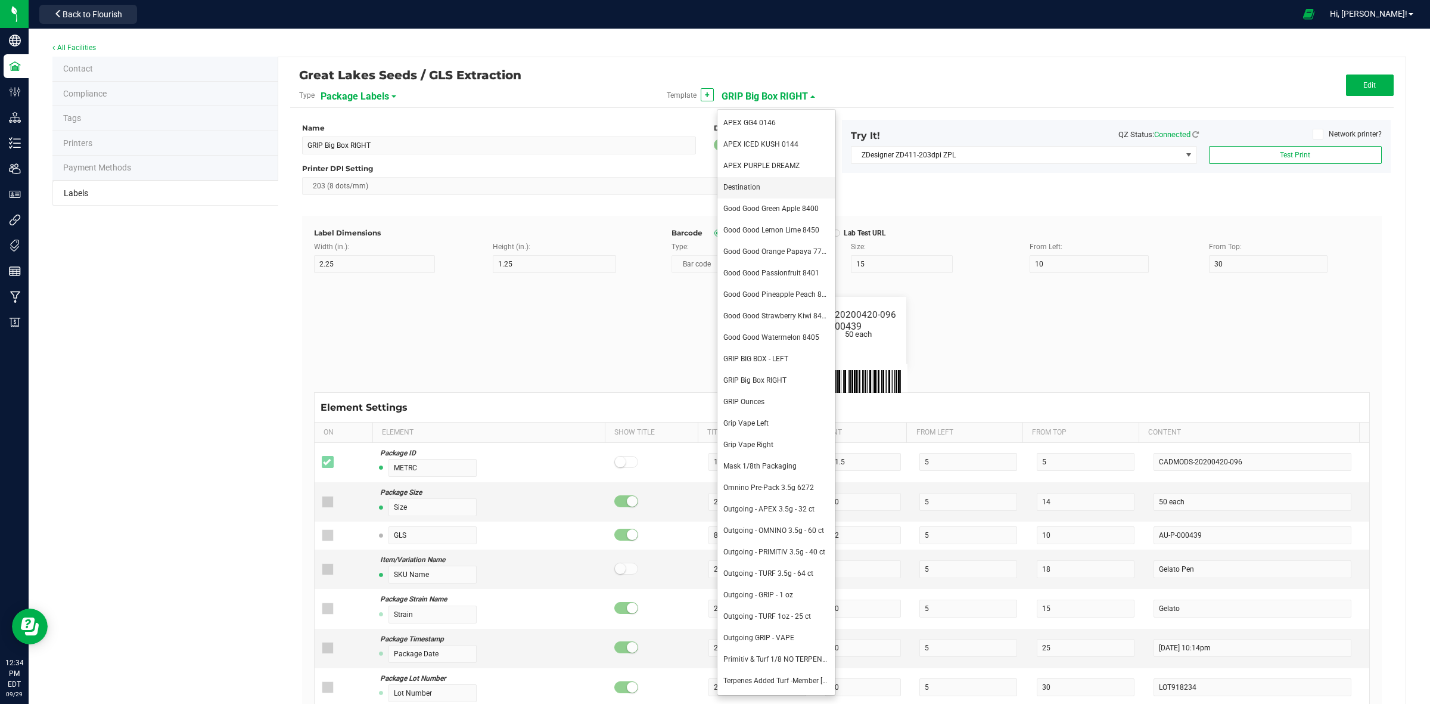
type input "18"
type input "8.5"
type input "Cherry Limeade"
type input "Package ID"
type input "5"
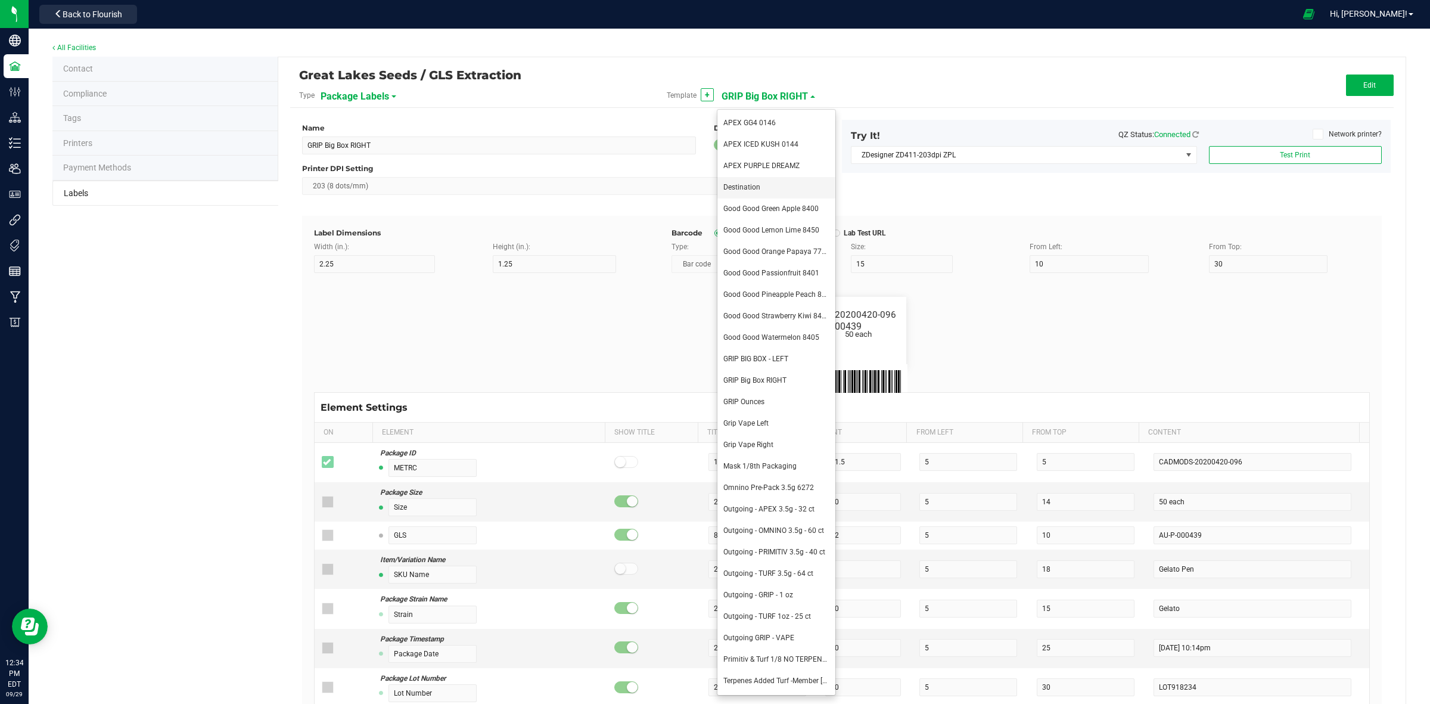
type input "CADMODS-20230420-096"
type input "SKU Name"
type input "25"
type input "10"
type input "Gelato Pen"
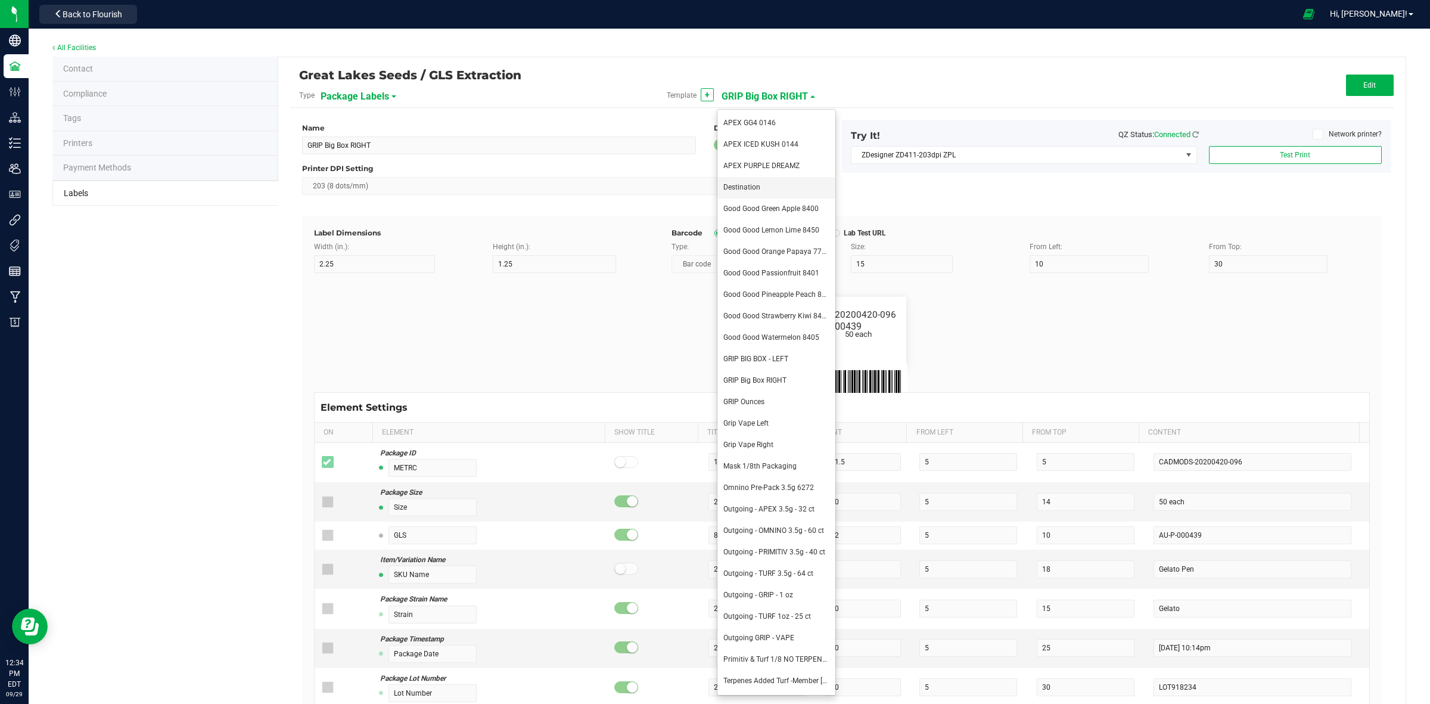
type input "Strain"
type input "10"
type input "15"
type input "Gelato"
type input "Size"
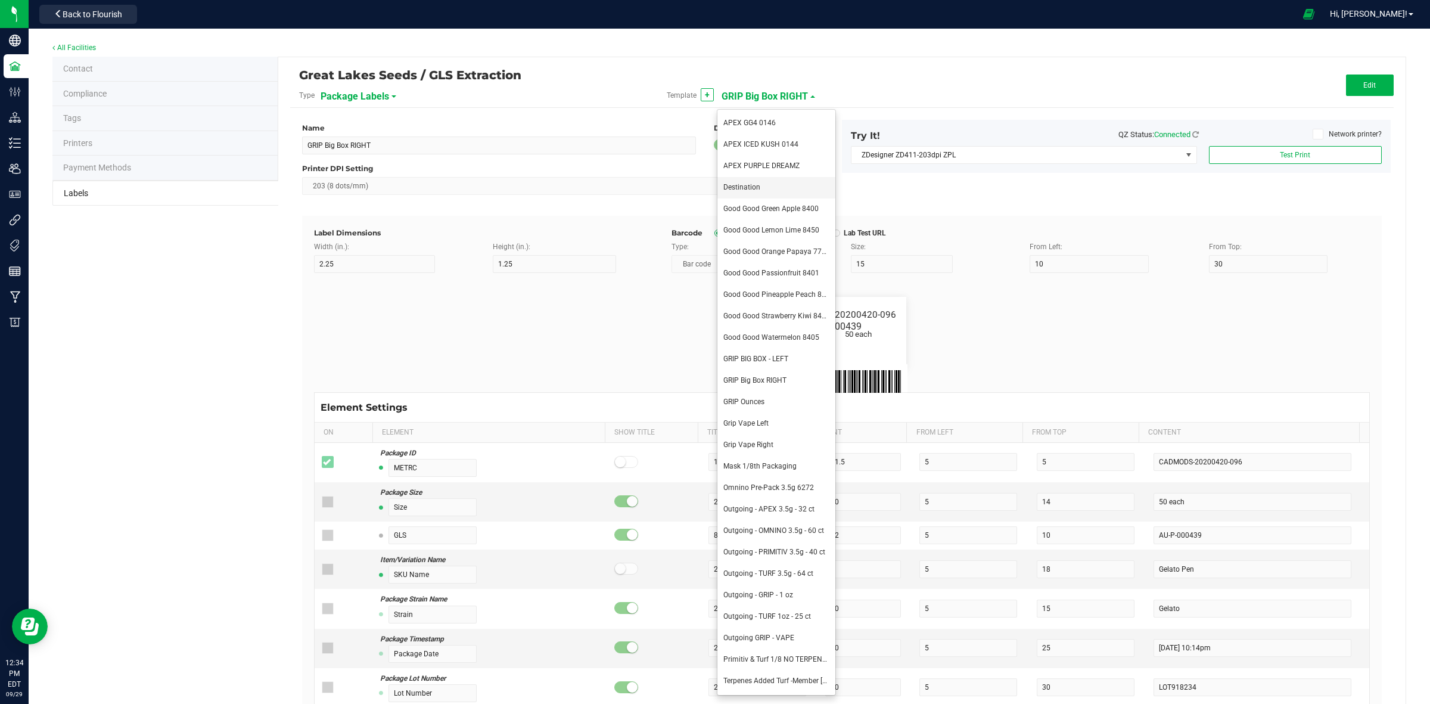
type input "20"
type input "44 ea"
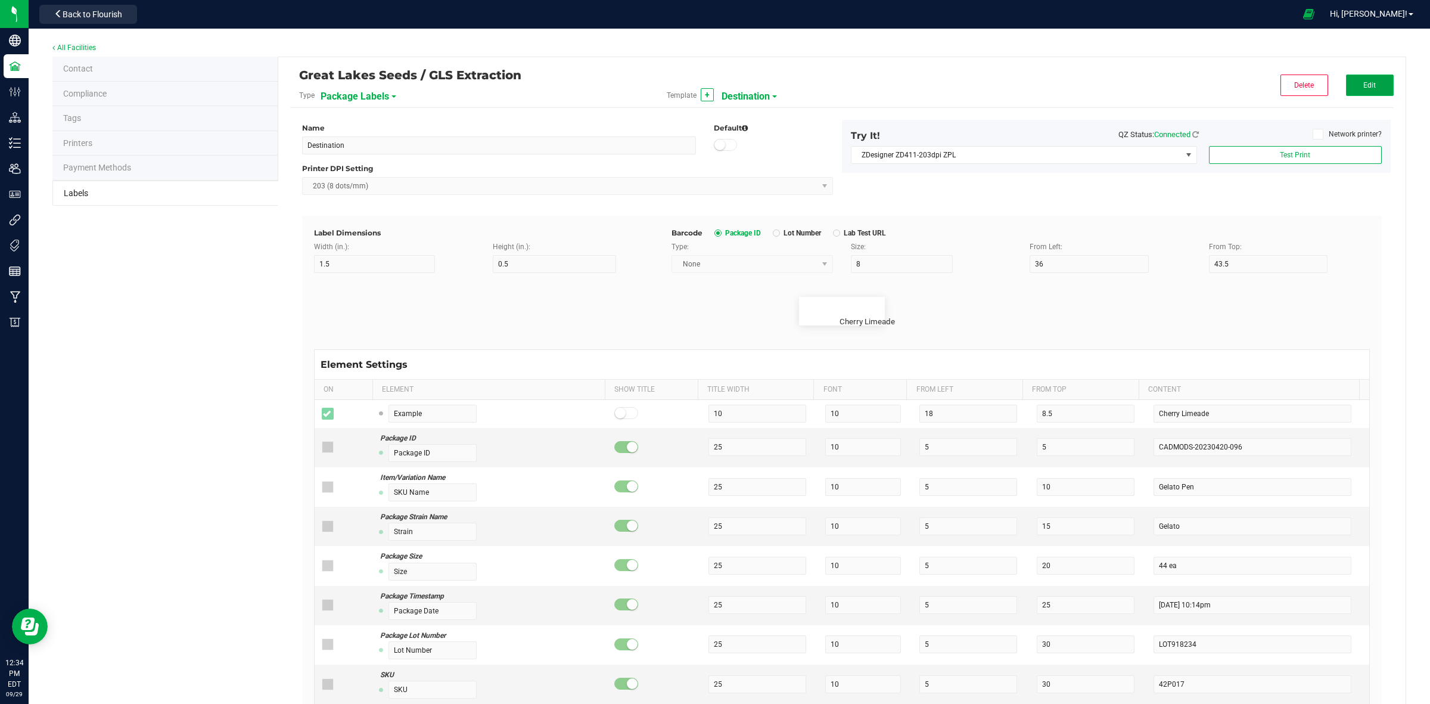
click at [1363, 83] on span "Edit" at bounding box center [1369, 85] width 13 height 8
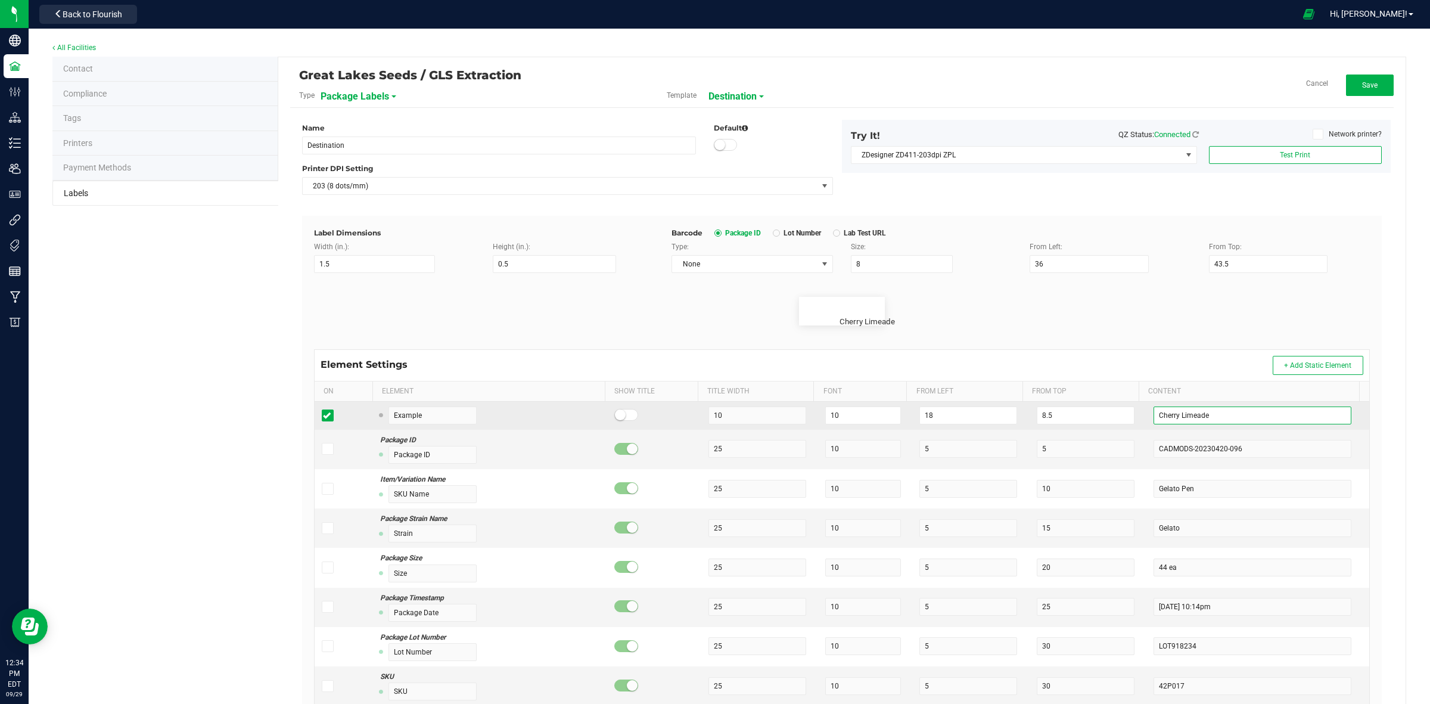
drag, startPoint x: 1211, startPoint y: 415, endPoint x: 1102, endPoint y: 425, distance: 109.5
click at [1102, 425] on tr "Example 10 10 18 8.5 Cherry Limeade" at bounding box center [842, 416] width 1055 height 28
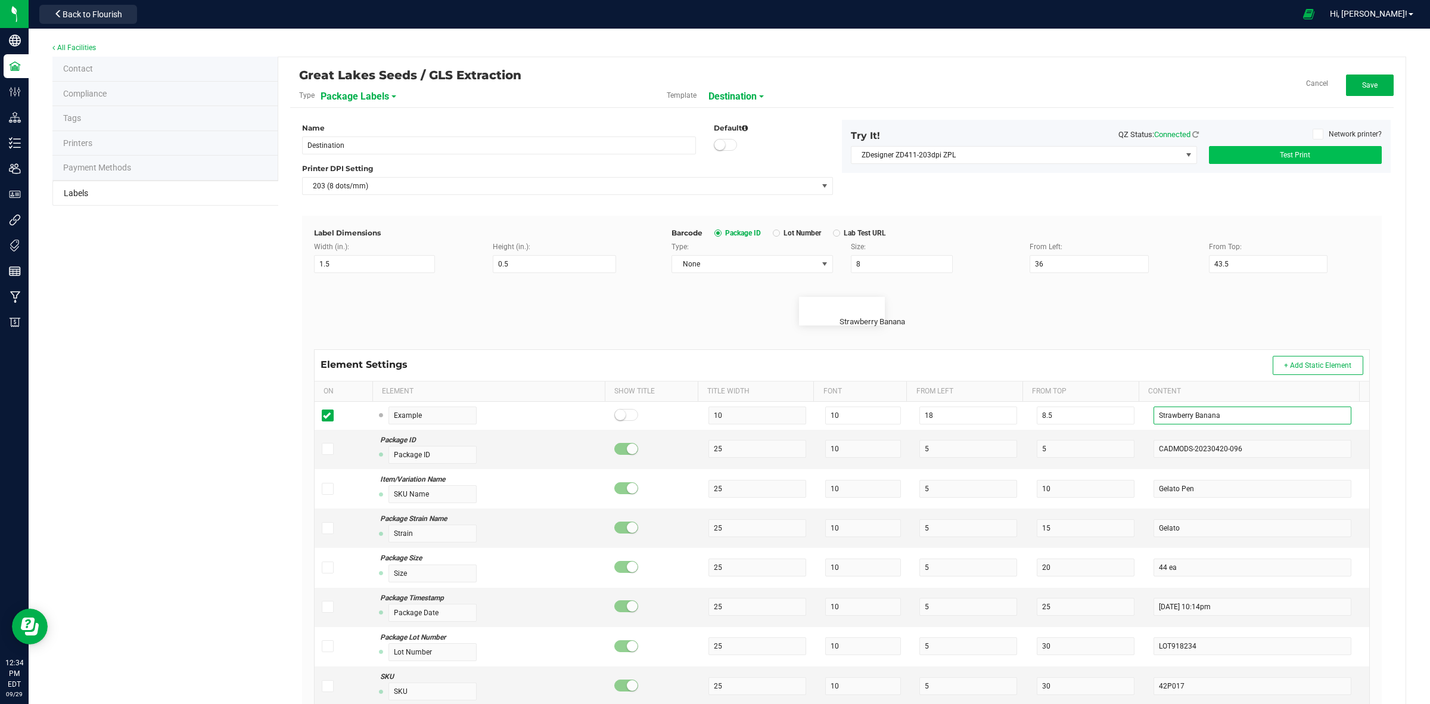
type input "Strawberry Banana"
click at [1209, 156] on button "Test Print" at bounding box center [1295, 155] width 173 height 18
click at [1209, 157] on button "Test Print" at bounding box center [1295, 155] width 173 height 18
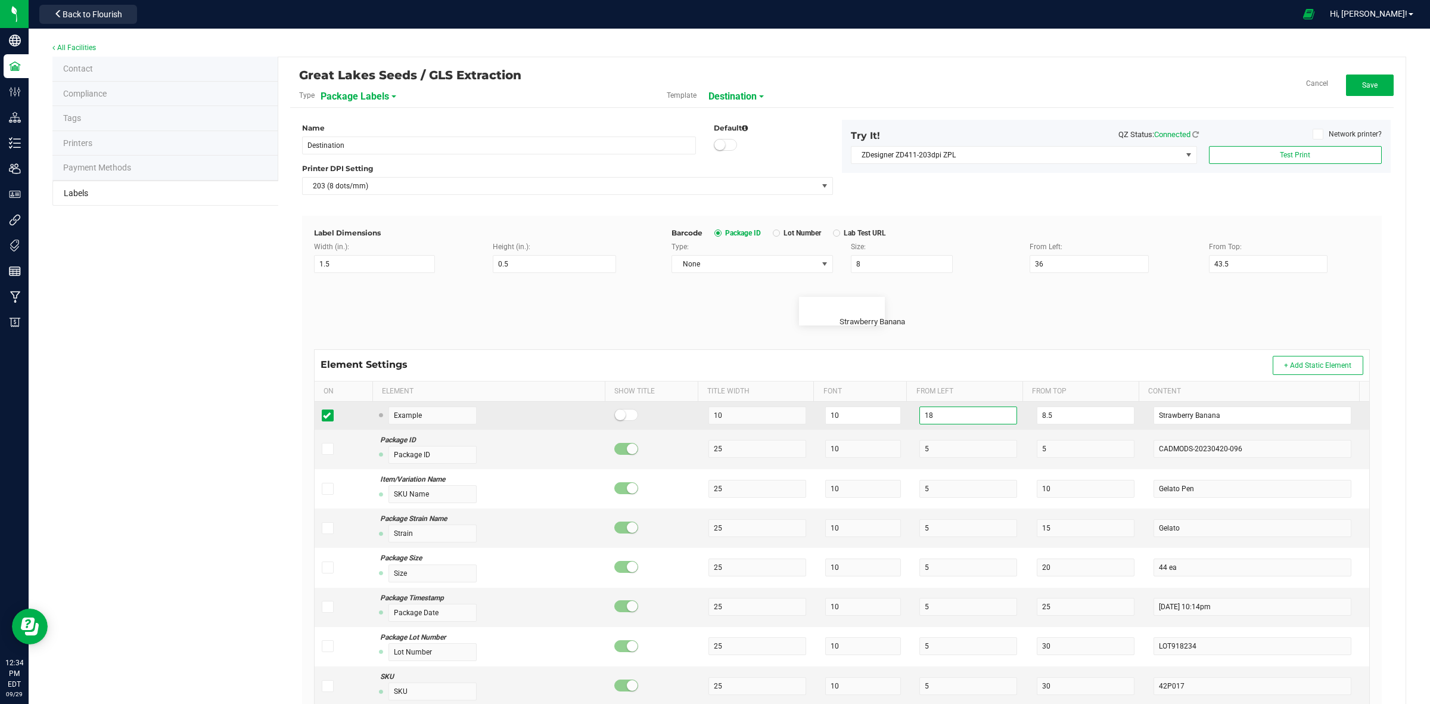
click at [937, 409] on input "18" at bounding box center [968, 415] width 98 height 18
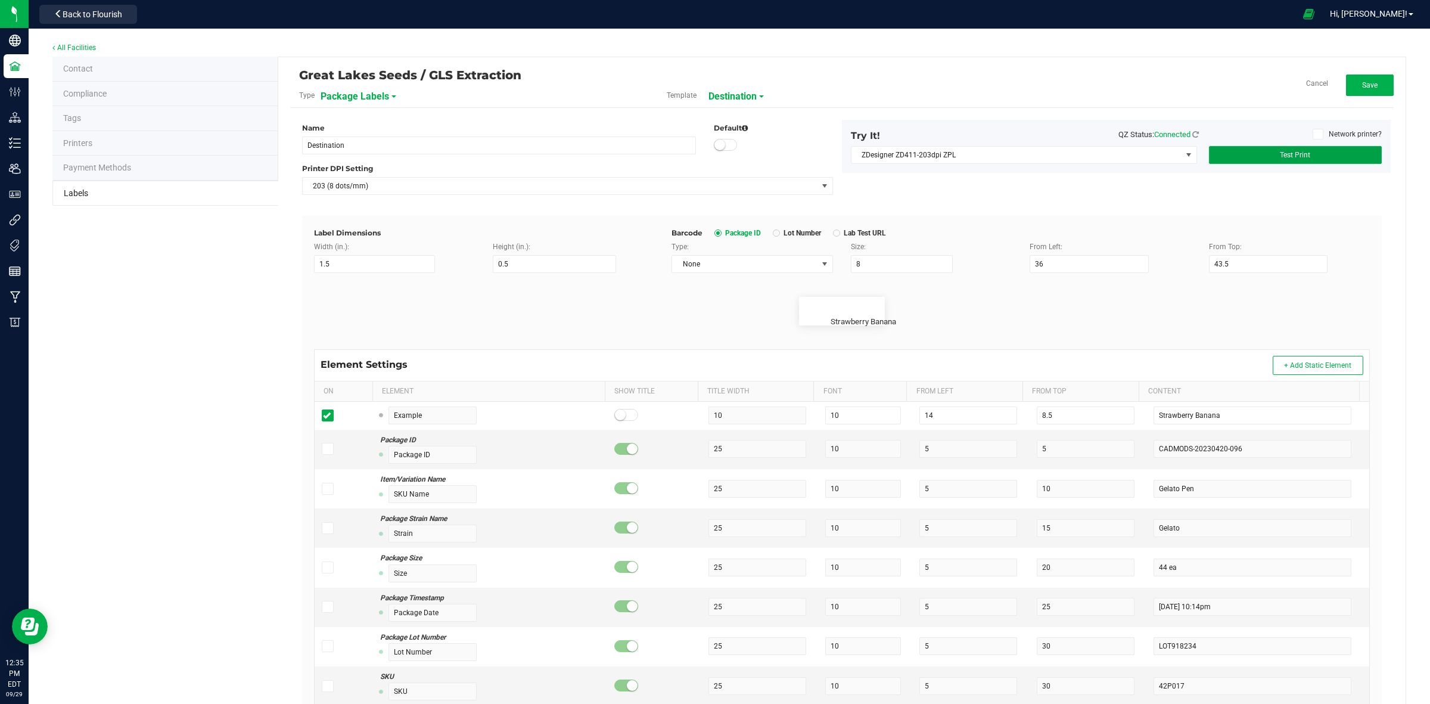
click at [1306, 153] on button "Test Print" at bounding box center [1295, 155] width 173 height 18
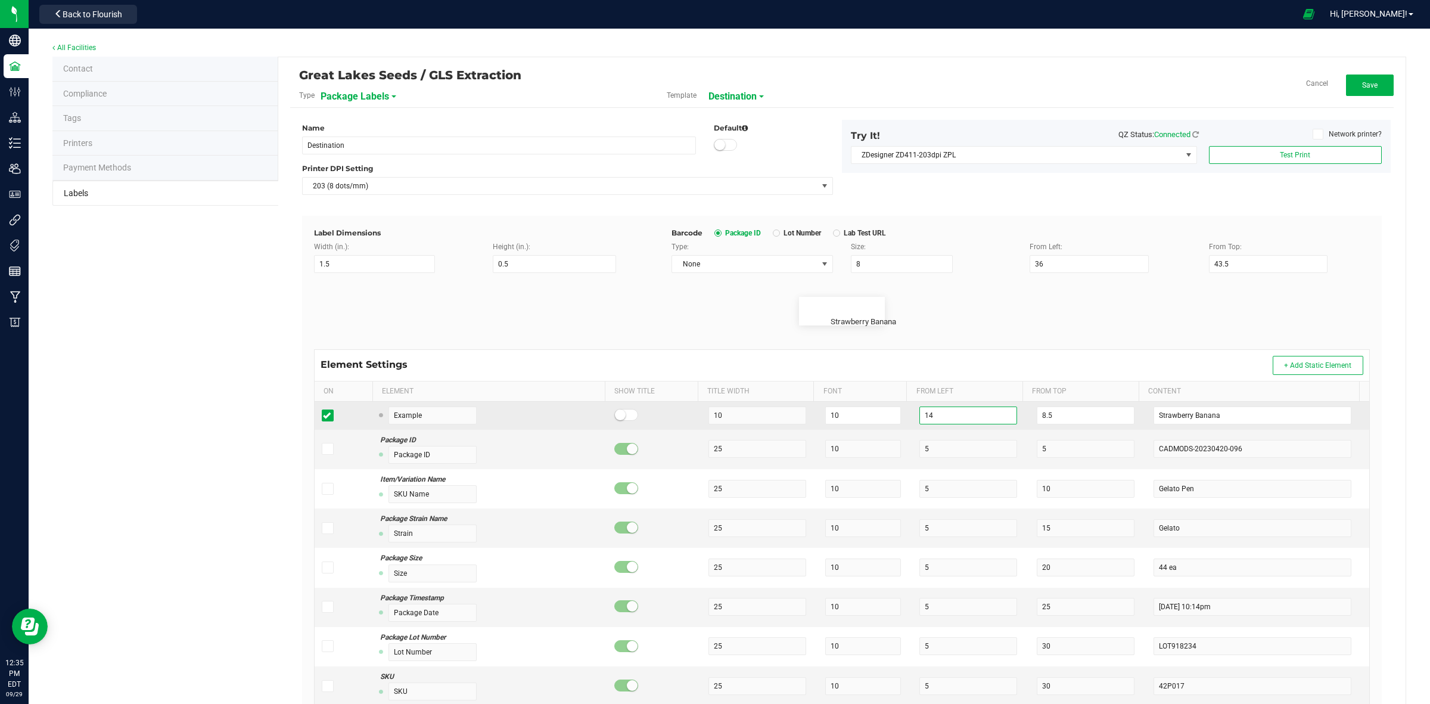
click at [961, 417] on input "14" at bounding box center [968, 415] width 98 height 18
type input "15"
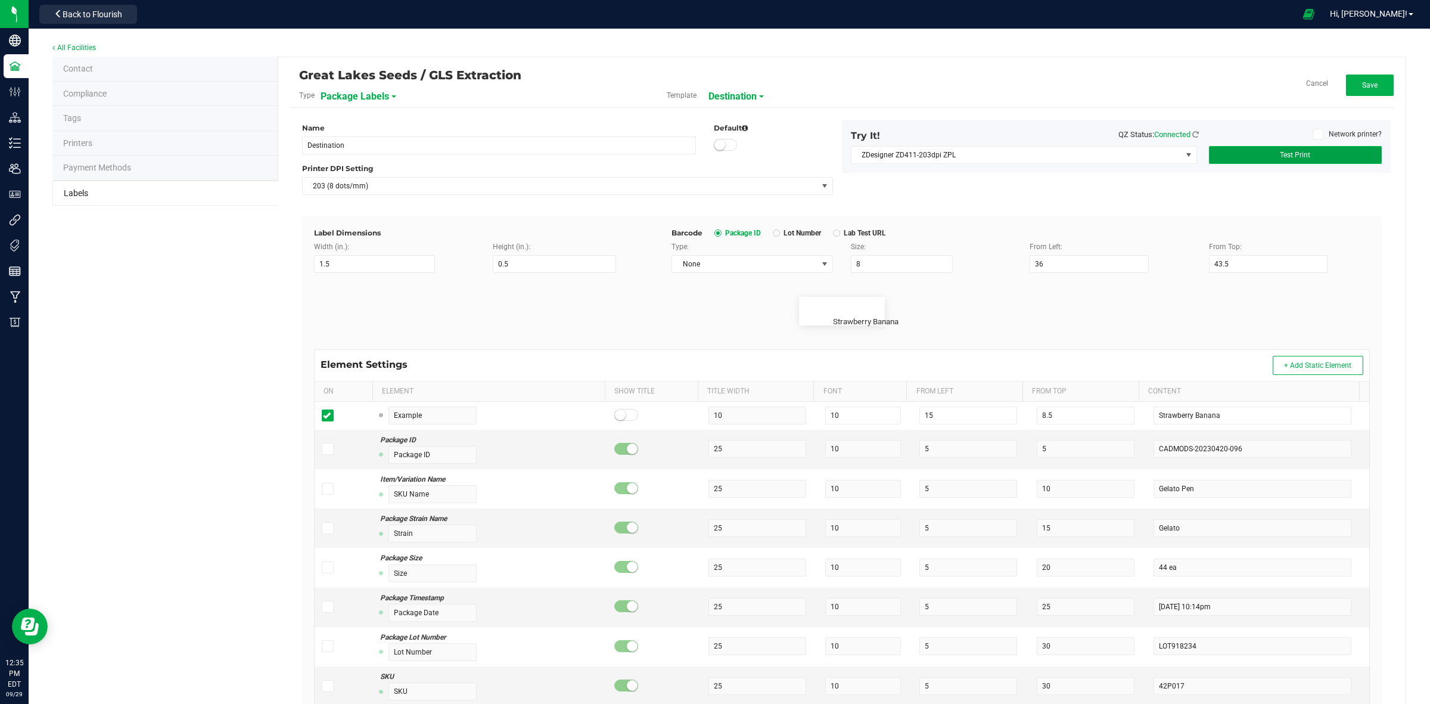
click at [1322, 156] on button "Test Print" at bounding box center [1295, 155] width 173 height 18
click at [1357, 79] on button "Save" at bounding box center [1370, 84] width 48 height 21
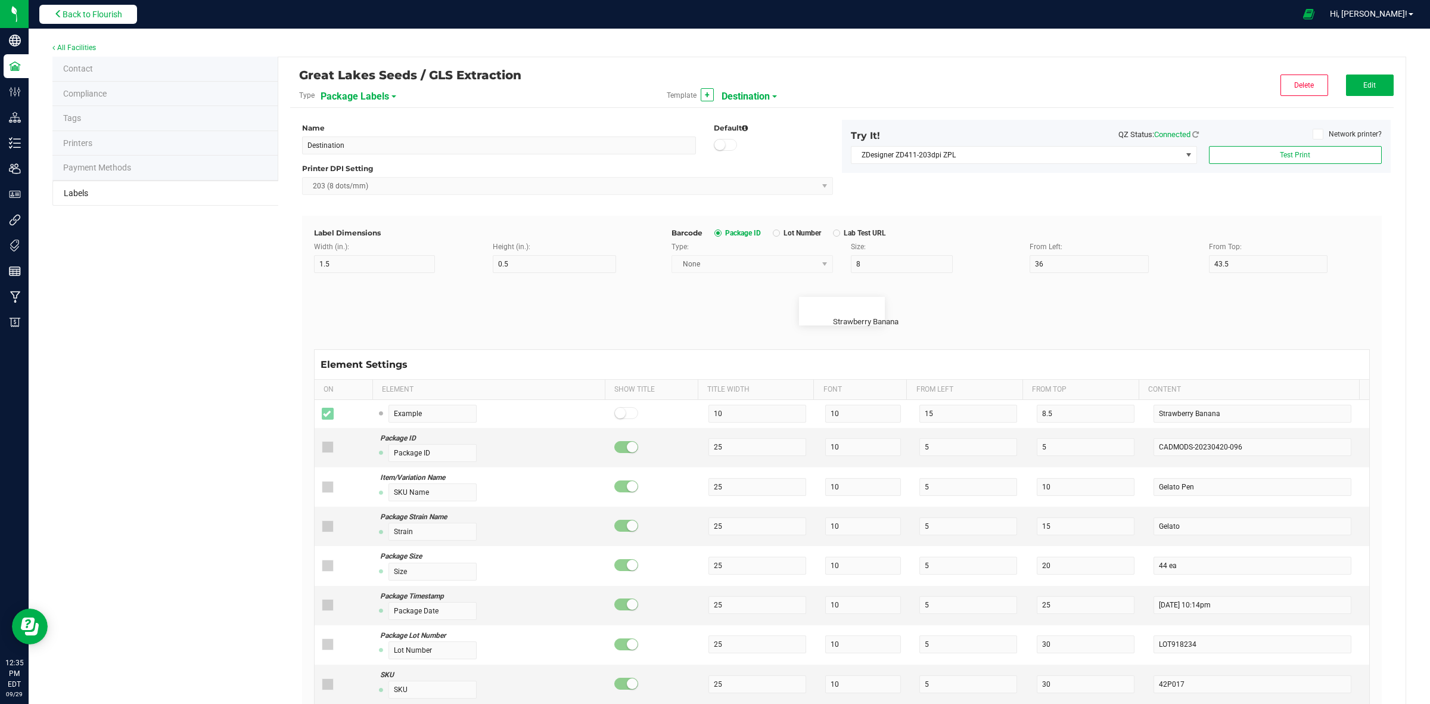
click at [114, 15] on span "Back to Flourish" at bounding box center [93, 15] width 60 height 10
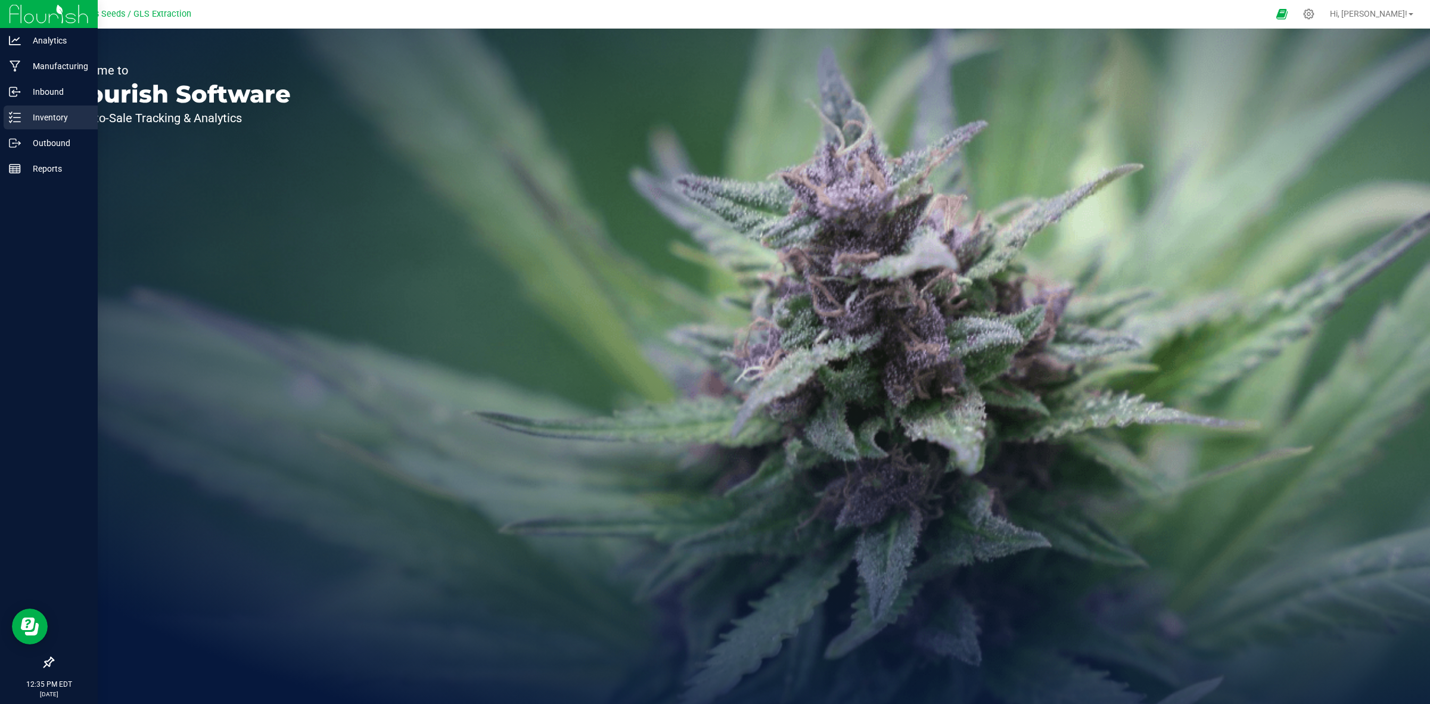
click at [19, 115] on icon at bounding box center [15, 117] width 12 height 12
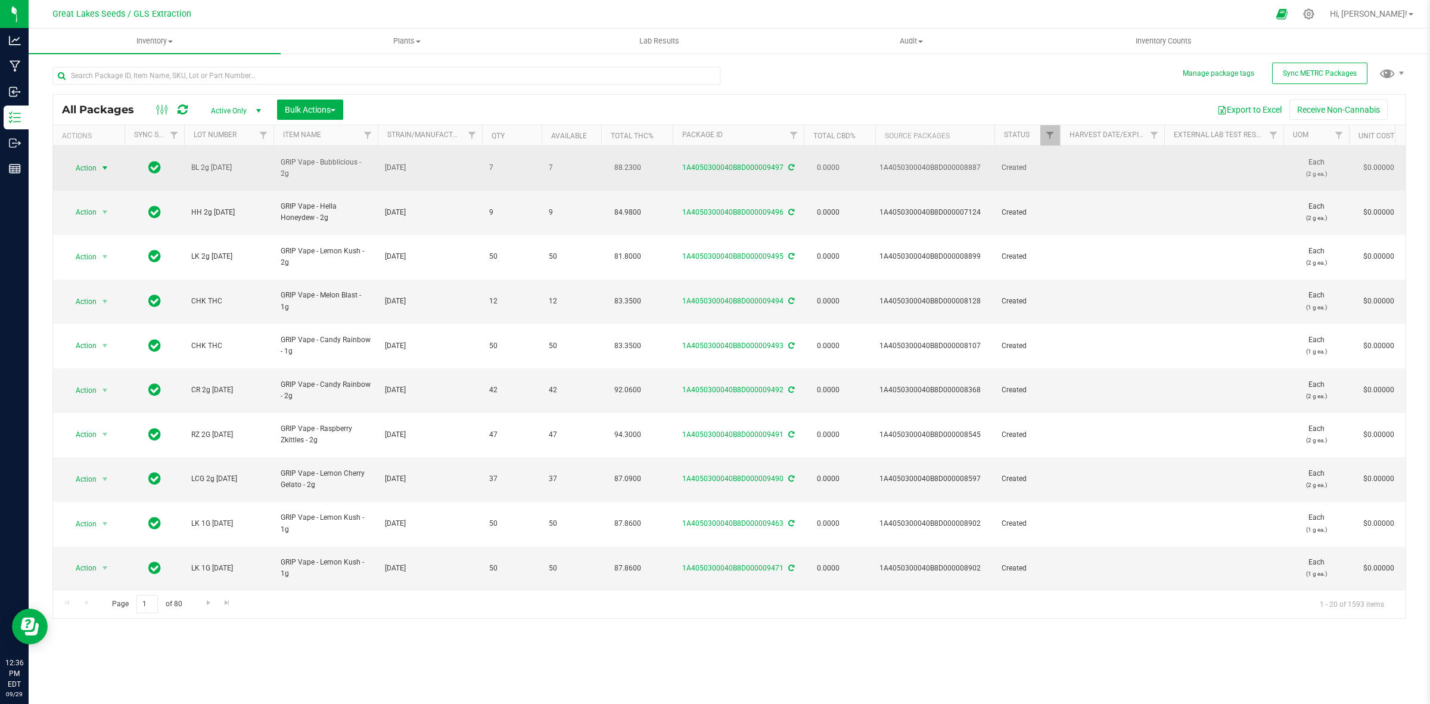
click at [105, 163] on span "select" at bounding box center [105, 168] width 10 height 10
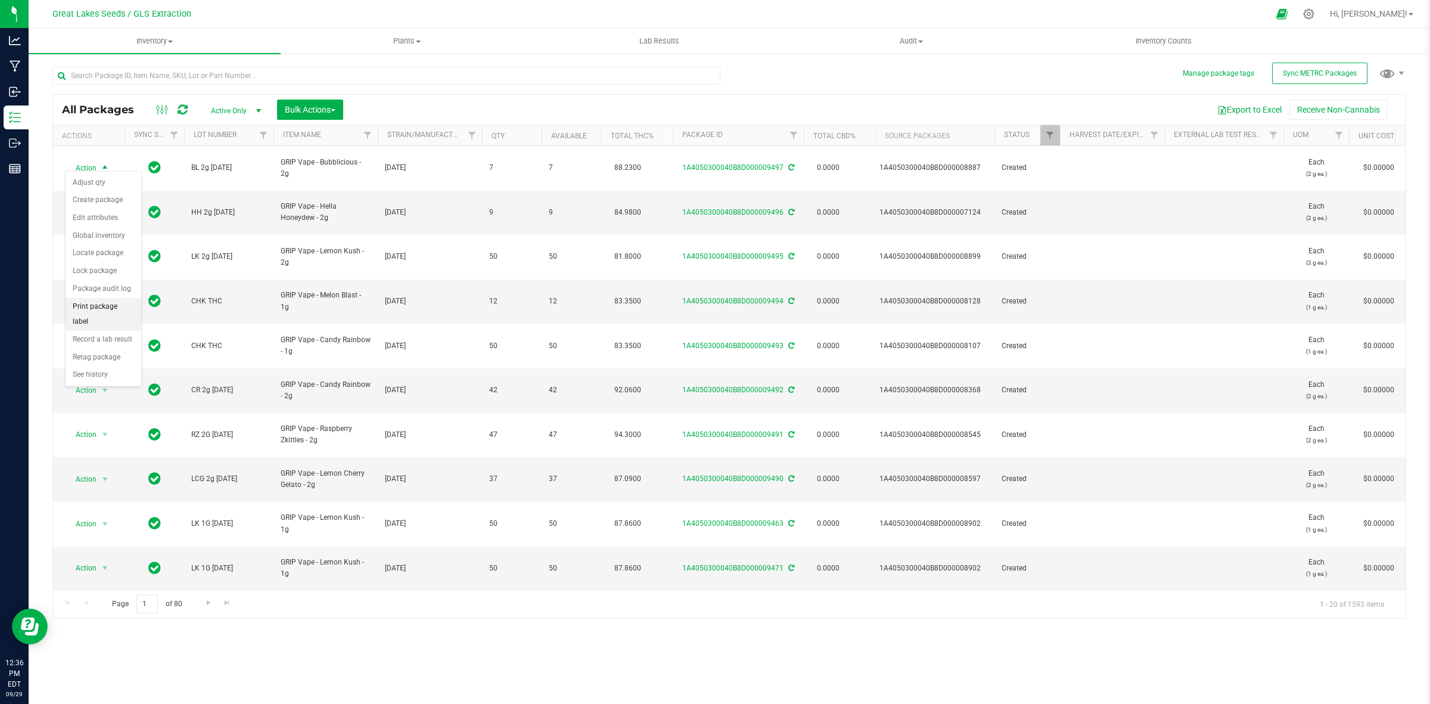
click at [98, 305] on li "Print package label" at bounding box center [104, 314] width 76 height 33
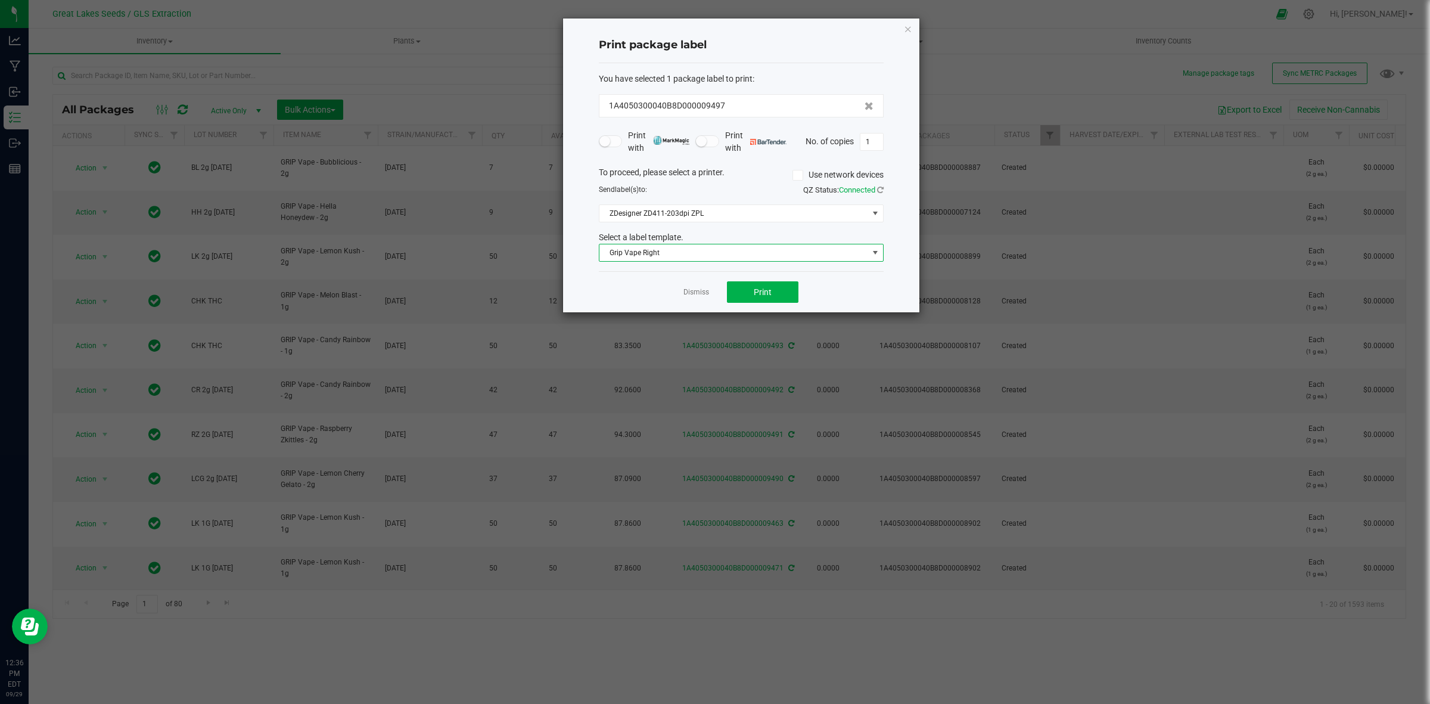
click at [684, 257] on span "Grip Vape Right" at bounding box center [733, 252] width 269 height 17
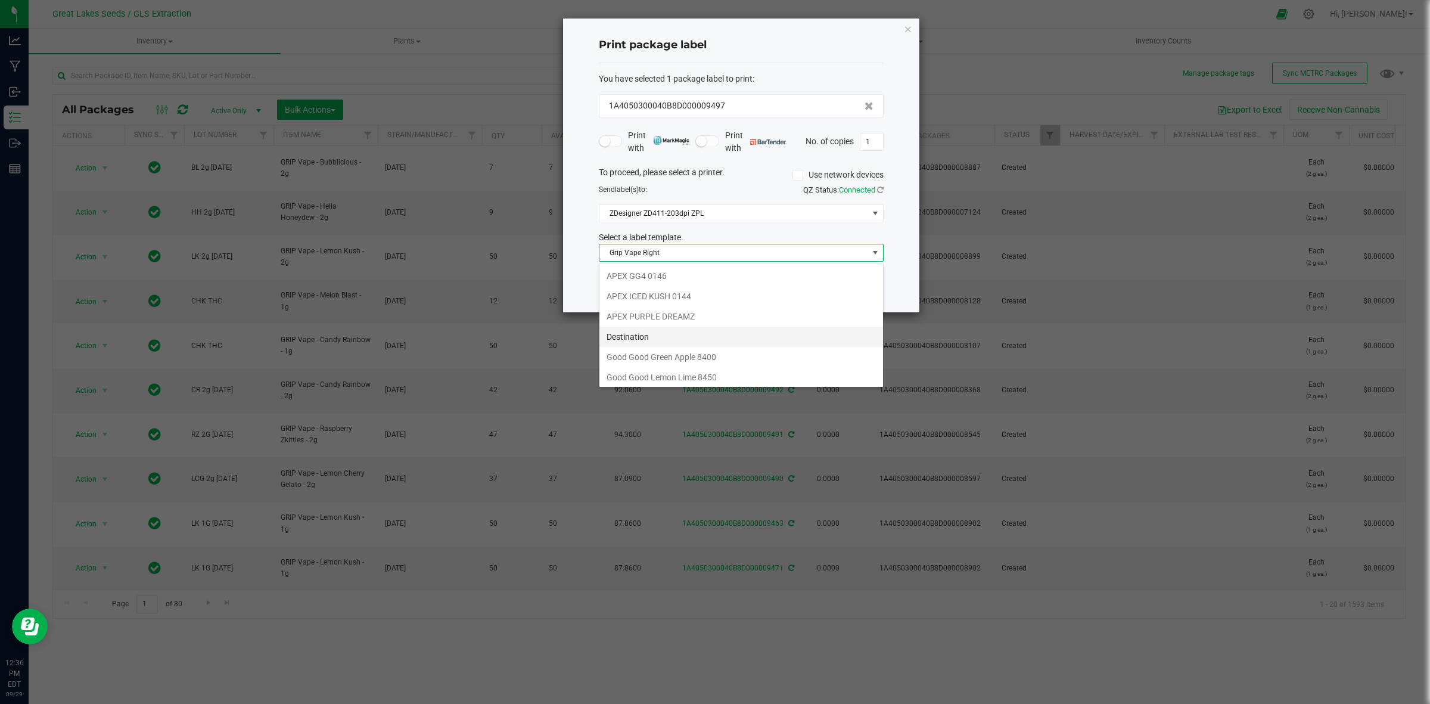
click at [636, 338] on li "Destination" at bounding box center [741, 337] width 284 height 20
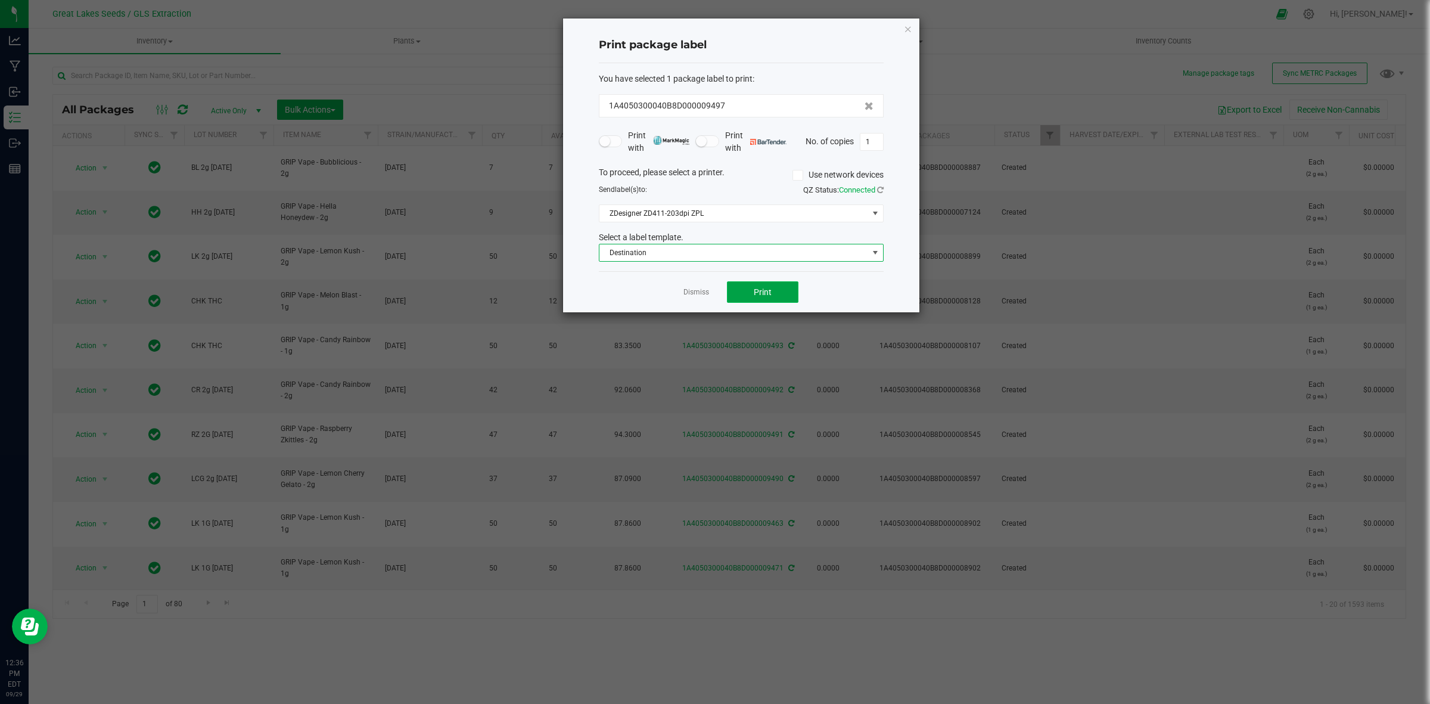
click at [785, 298] on button "Print" at bounding box center [763, 291] width 72 height 21
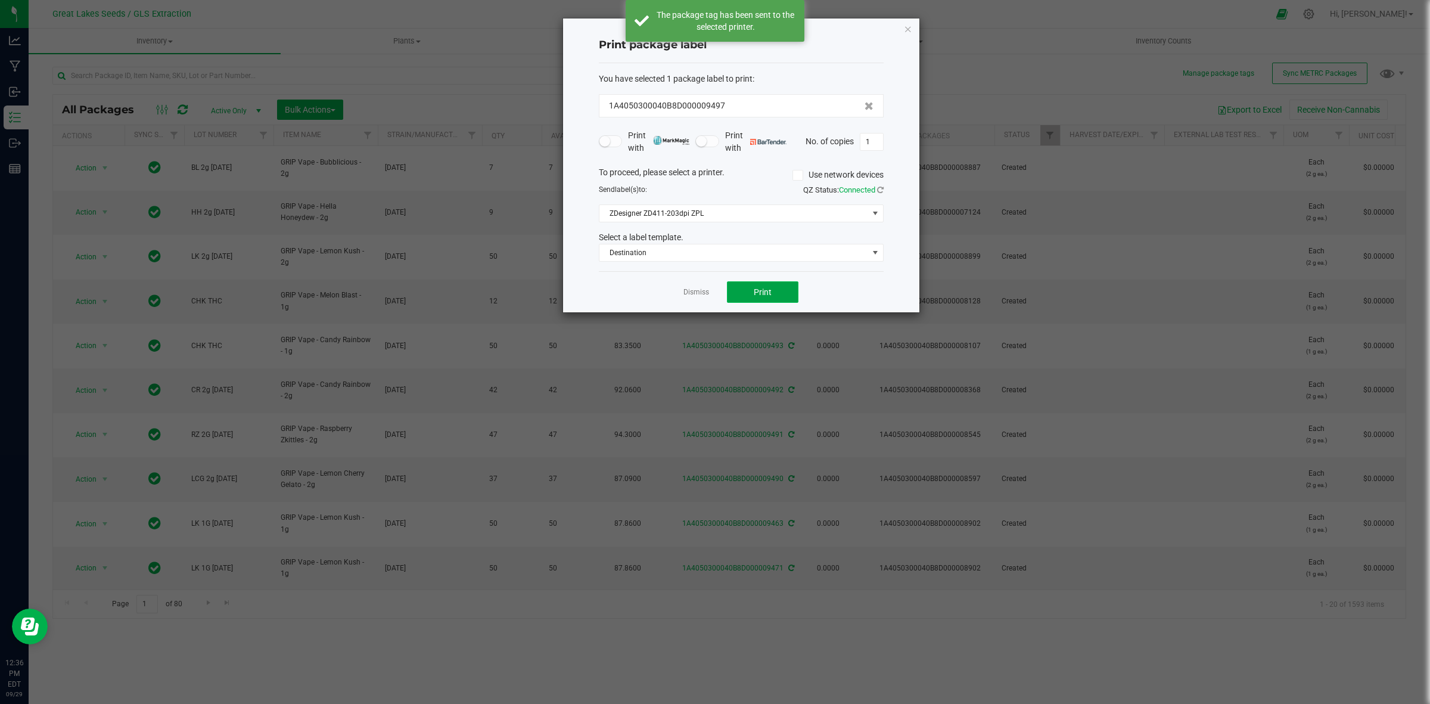
click at [785, 298] on button "Print" at bounding box center [763, 291] width 72 height 21
click at [878, 138] on input "1" at bounding box center [871, 141] width 23 height 17
type input "780"
click at [750, 294] on button "Print" at bounding box center [763, 291] width 72 height 21
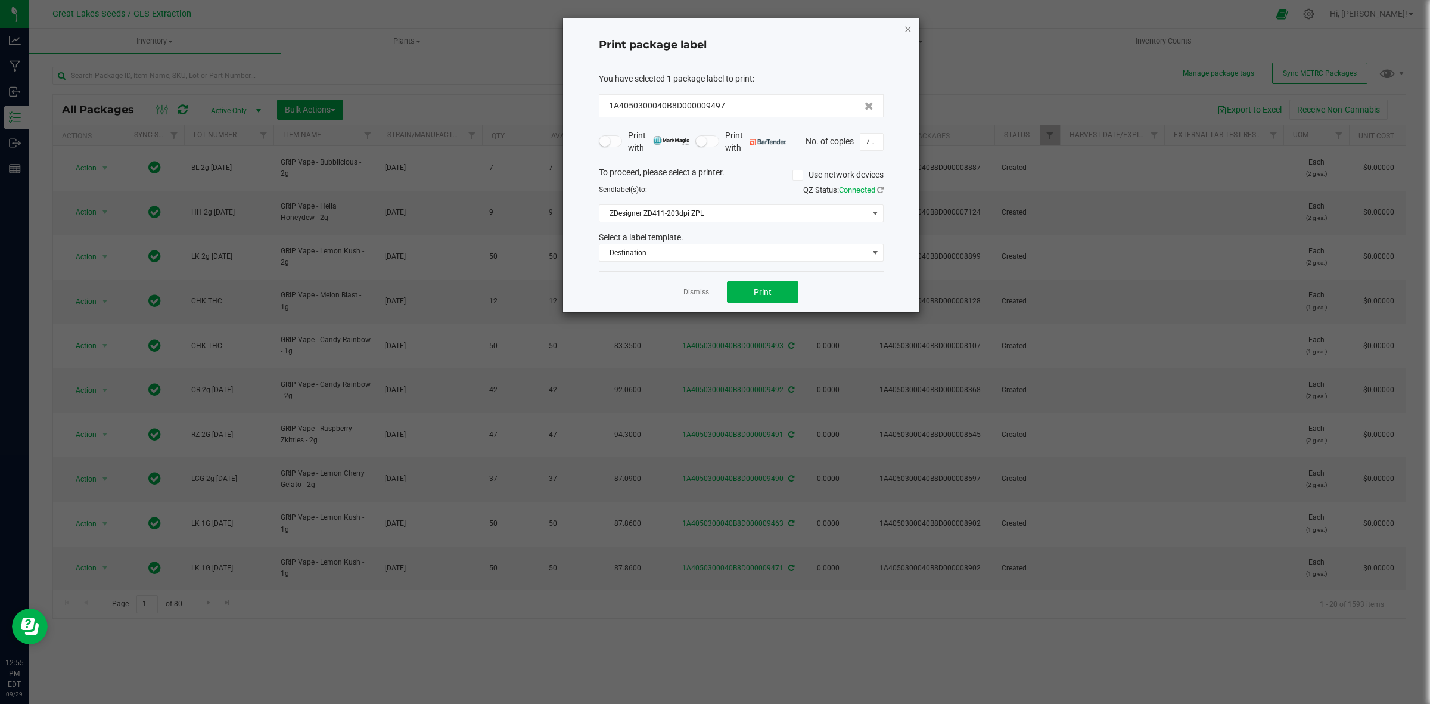
click at [906, 30] on icon "button" at bounding box center [908, 28] width 8 height 14
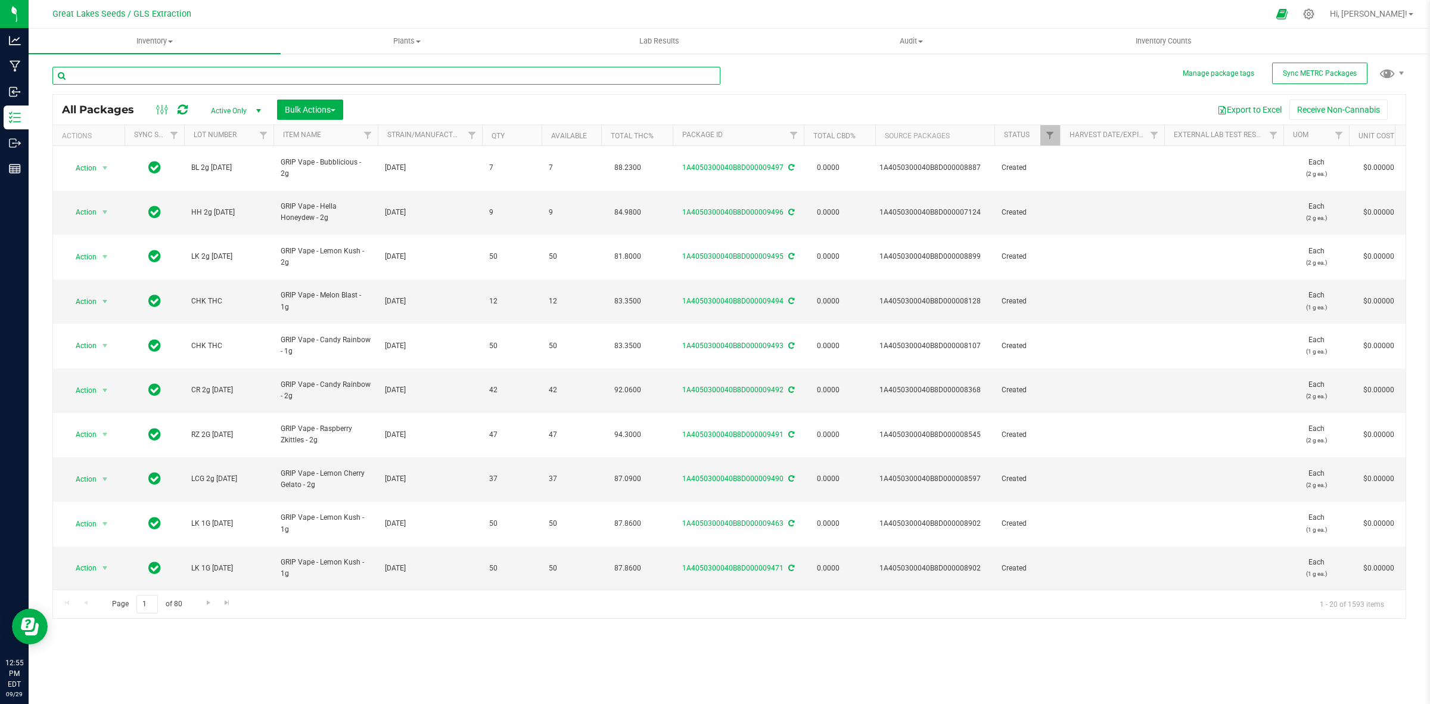
click at [252, 70] on input "text" at bounding box center [386, 76] width 668 height 18
type input "9447"
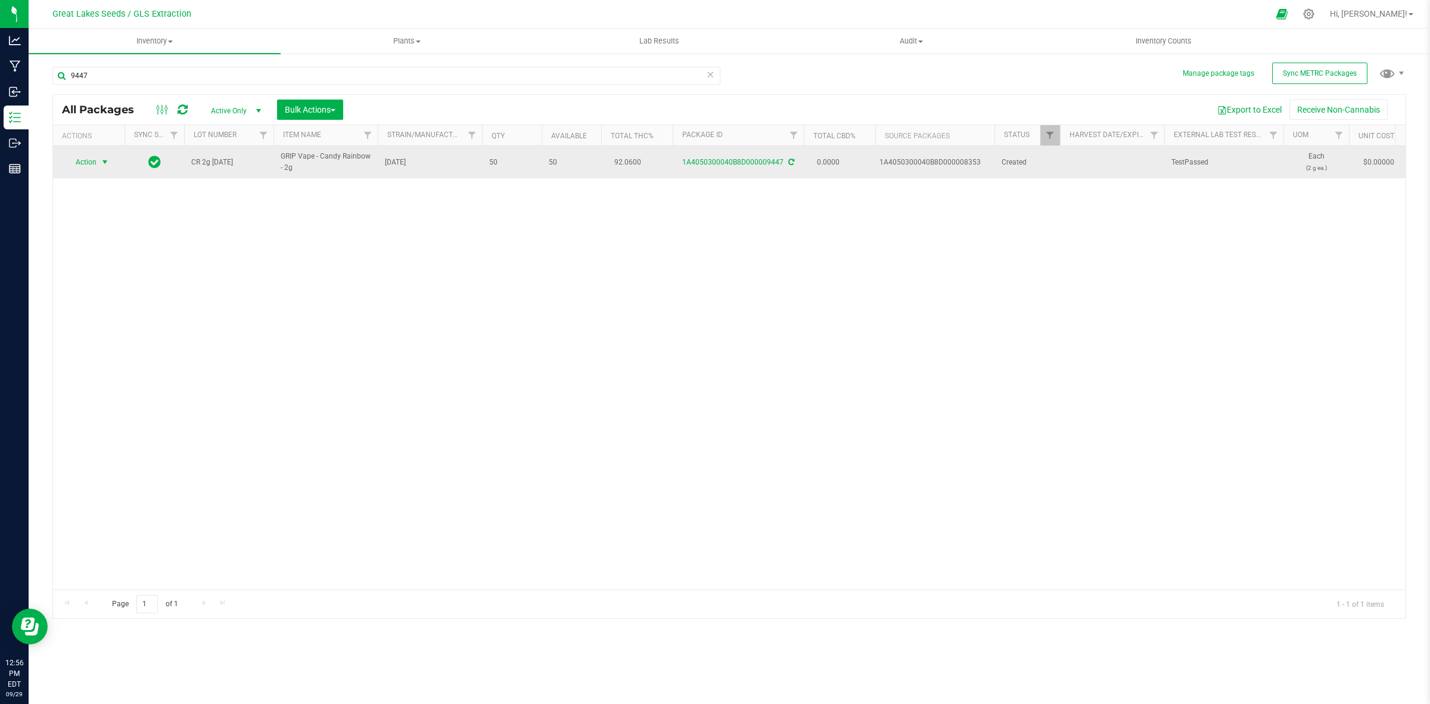
click at [103, 161] on span "select" at bounding box center [105, 162] width 10 height 10
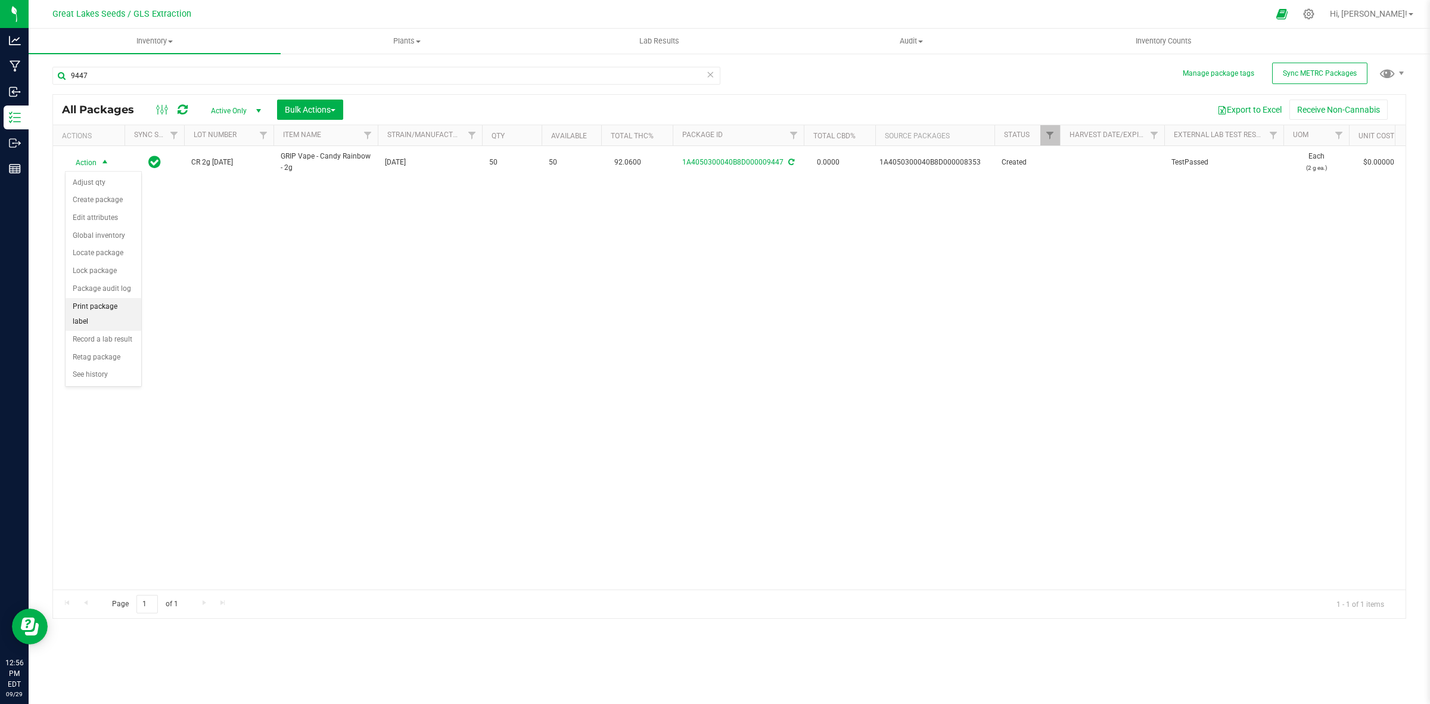
click at [102, 309] on li "Print package label" at bounding box center [104, 314] width 76 height 33
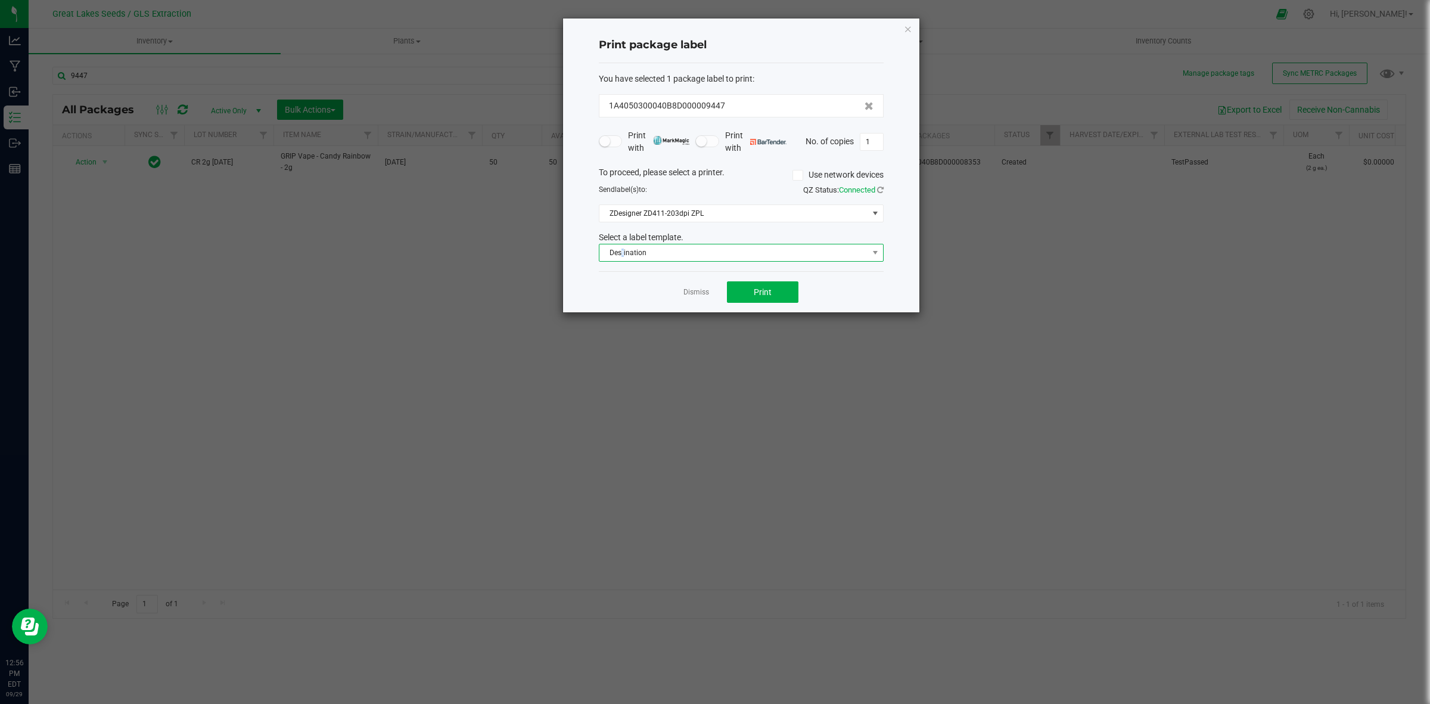
click at [623, 258] on span "Destination" at bounding box center [733, 252] width 269 height 17
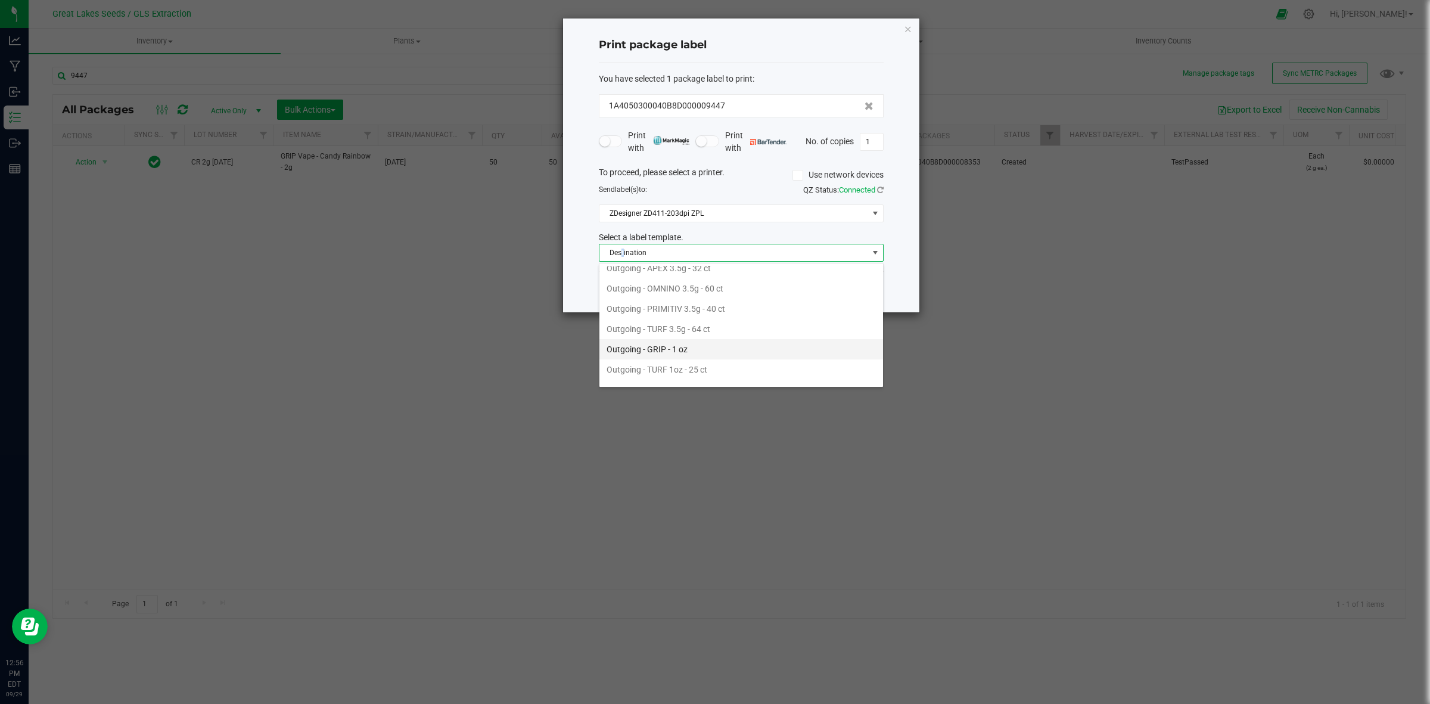
scroll to position [436, 0]
click at [662, 335] on li "Outgoing GRIP - VAPE" at bounding box center [741, 334] width 284 height 20
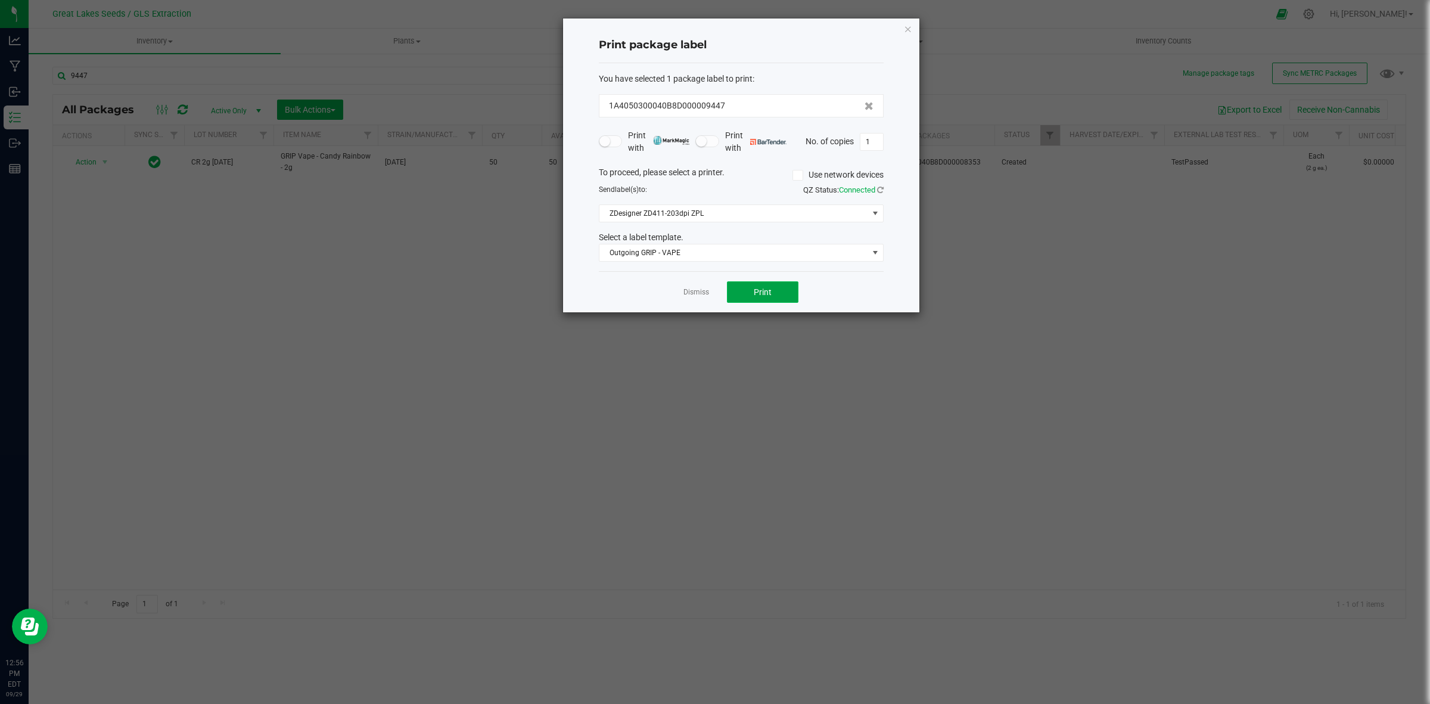
click at [773, 296] on button "Print" at bounding box center [763, 291] width 72 height 21
click at [770, 297] on span "Print" at bounding box center [763, 292] width 18 height 10
